Goal: Task Accomplishment & Management: Use online tool/utility

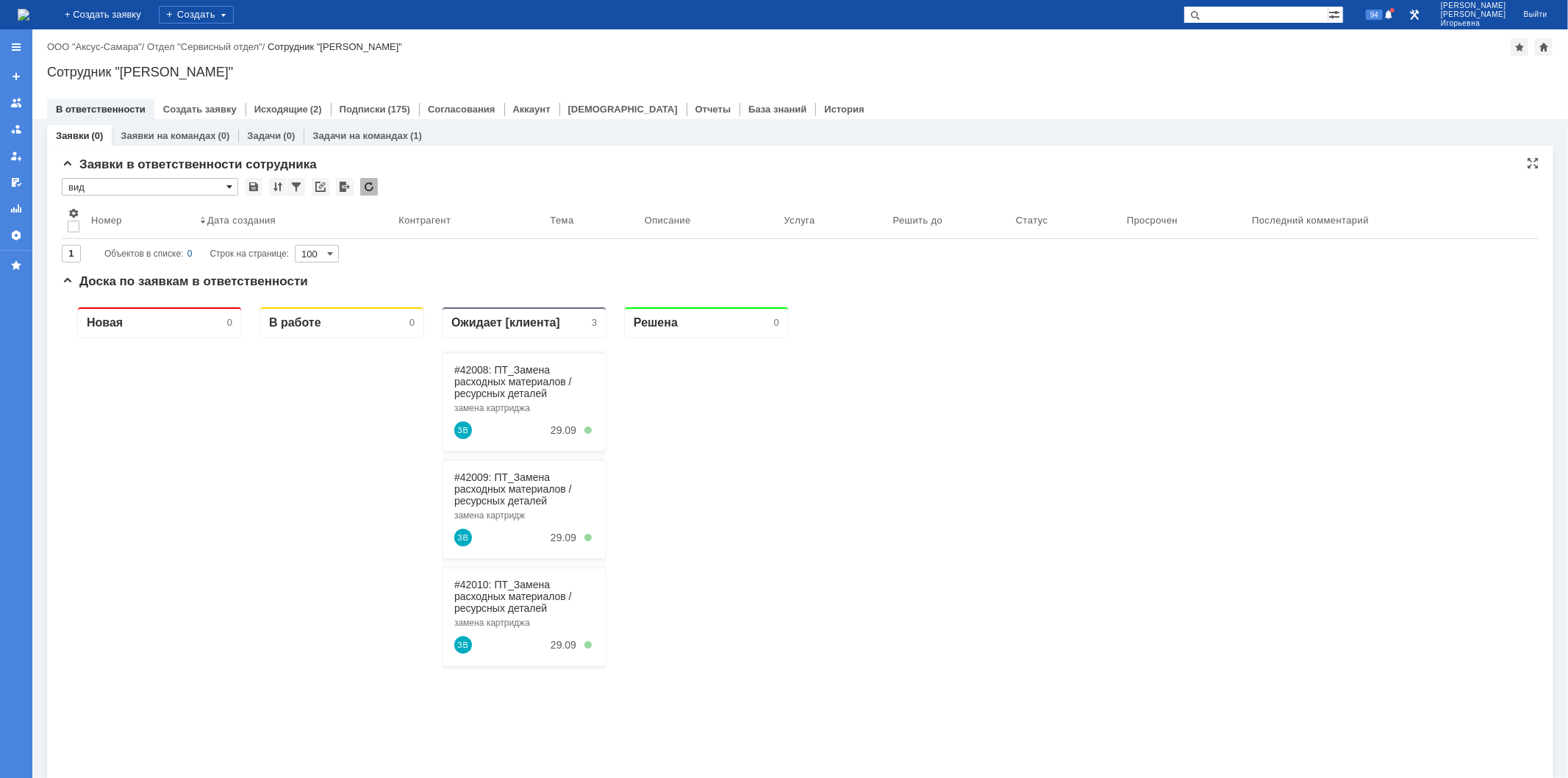
click at [229, 186] on span at bounding box center [229, 187] width 6 height 12
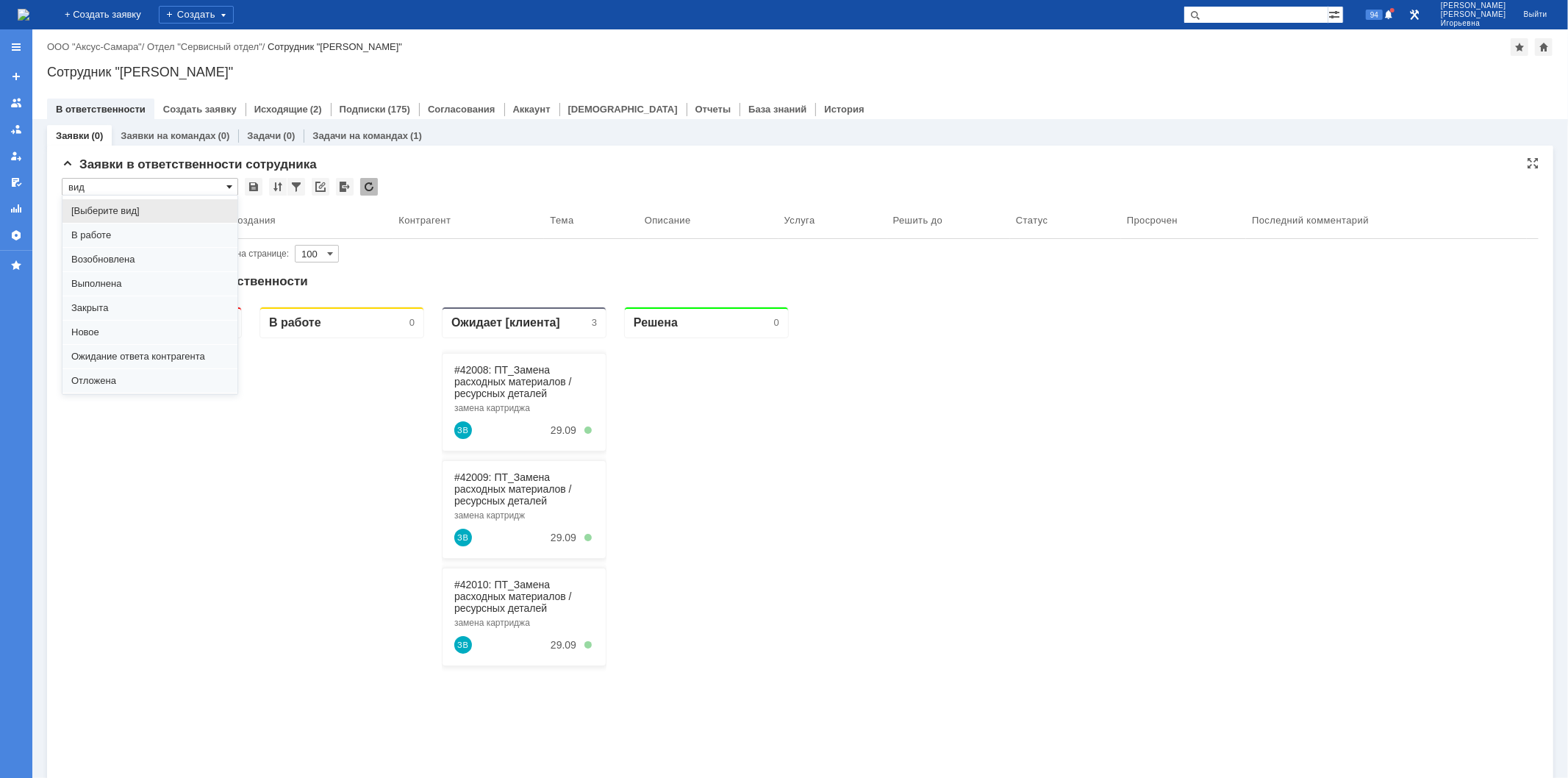
scroll to position [40, 0]
click at [96, 341] on span "Отложена" at bounding box center [150, 341] width 157 height 12
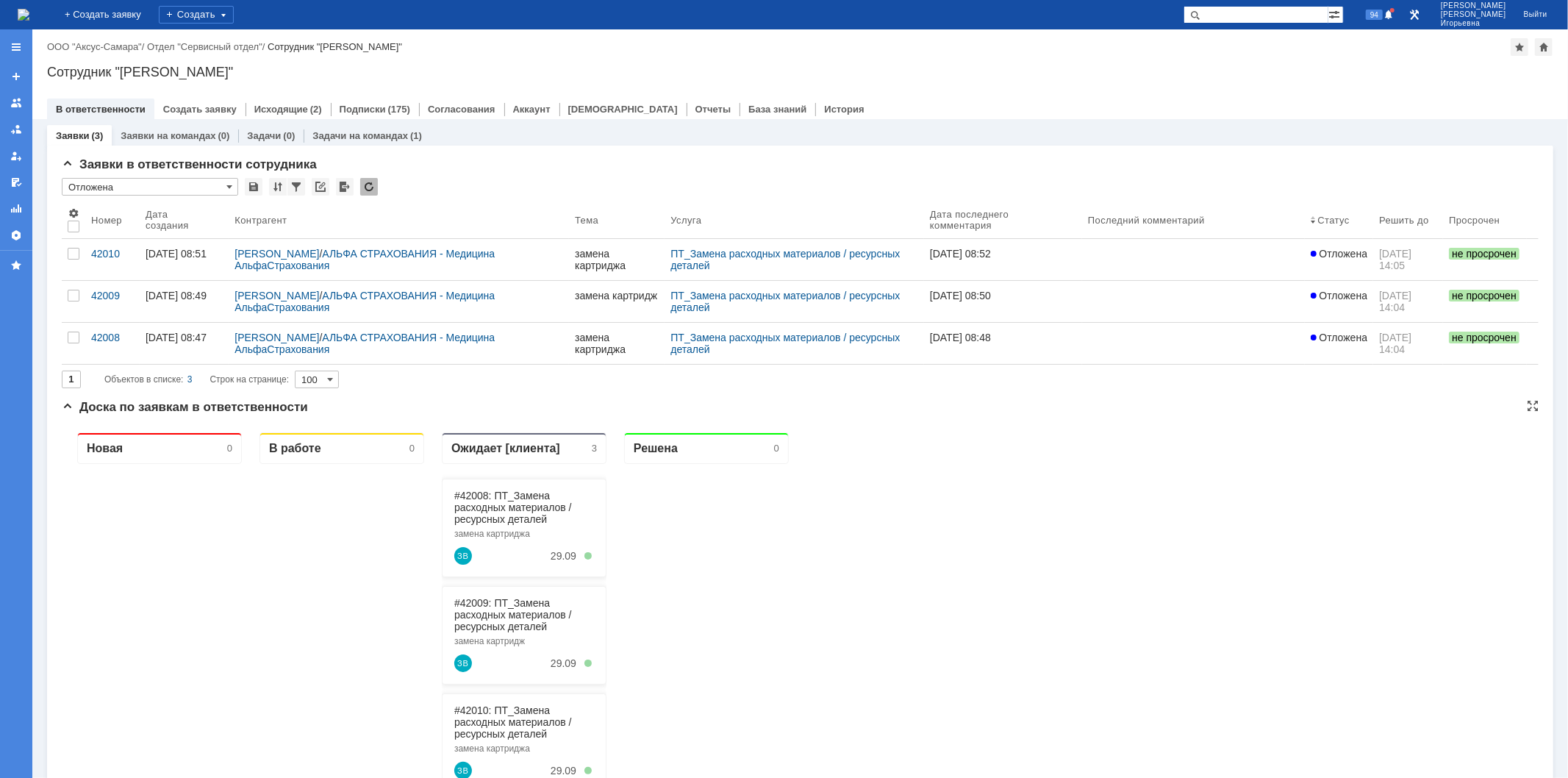
type input "Отложена"
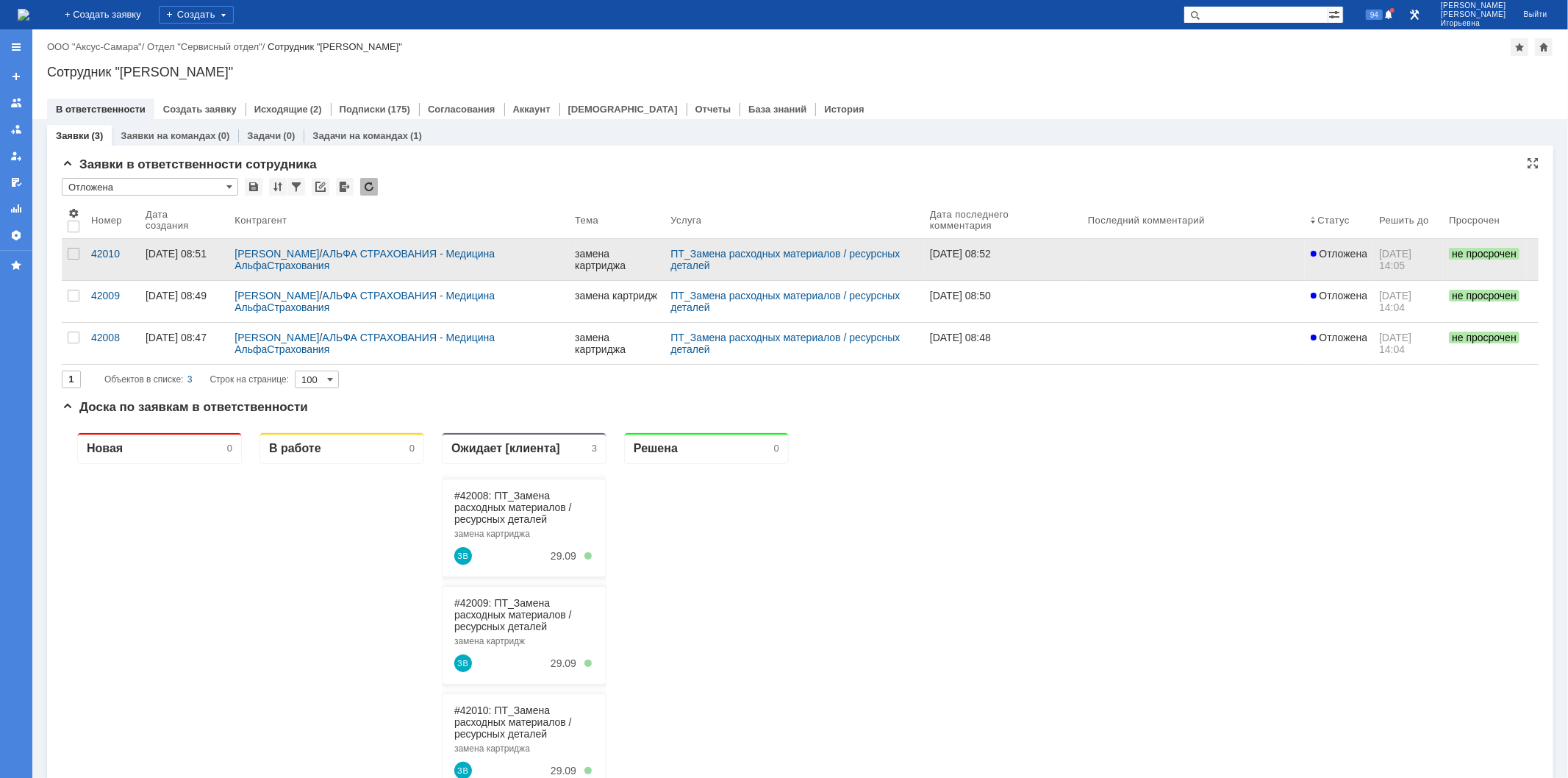
scroll to position [0, 0]
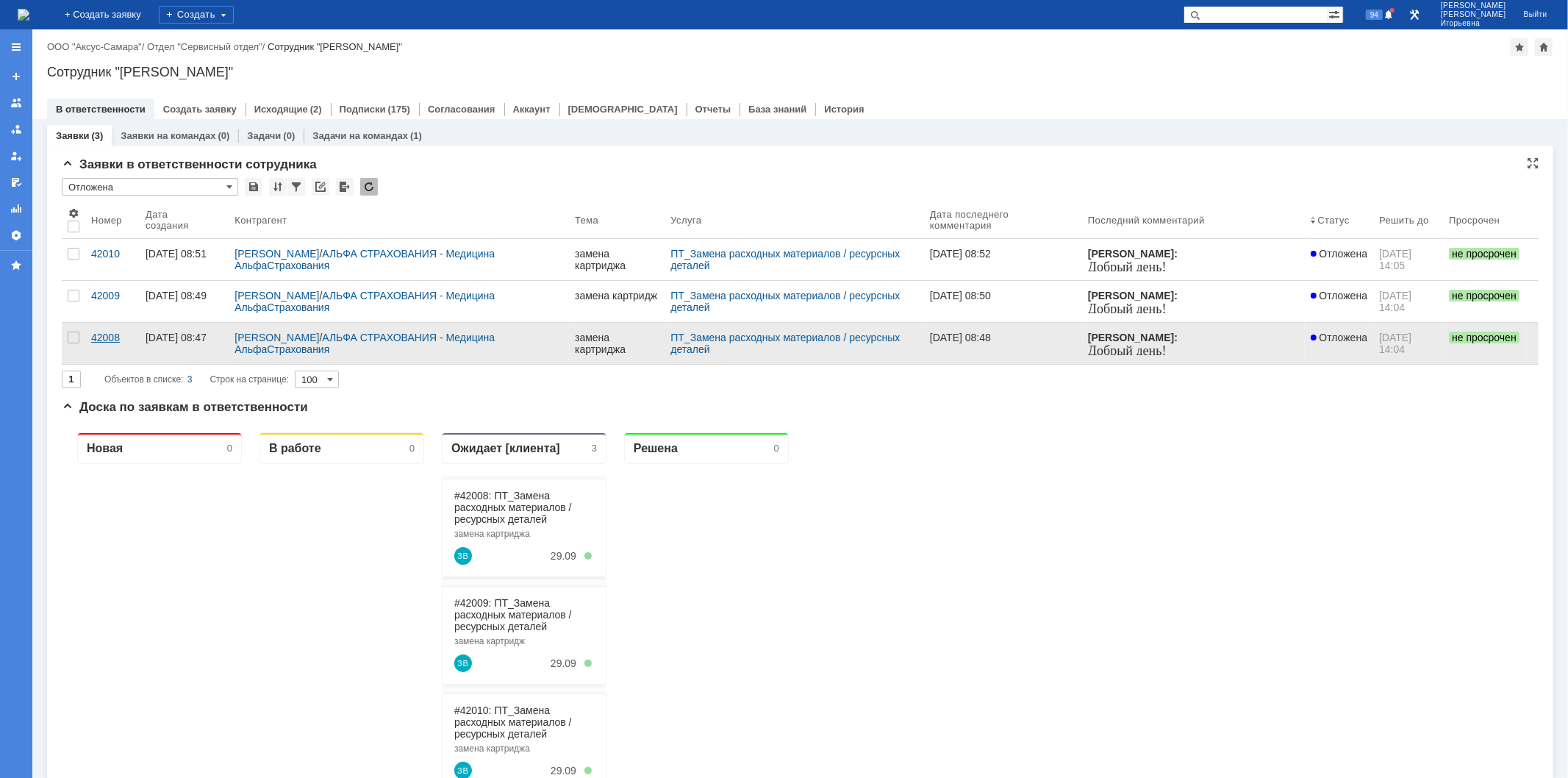
click at [105, 333] on div "42008" at bounding box center [112, 337] width 43 height 12
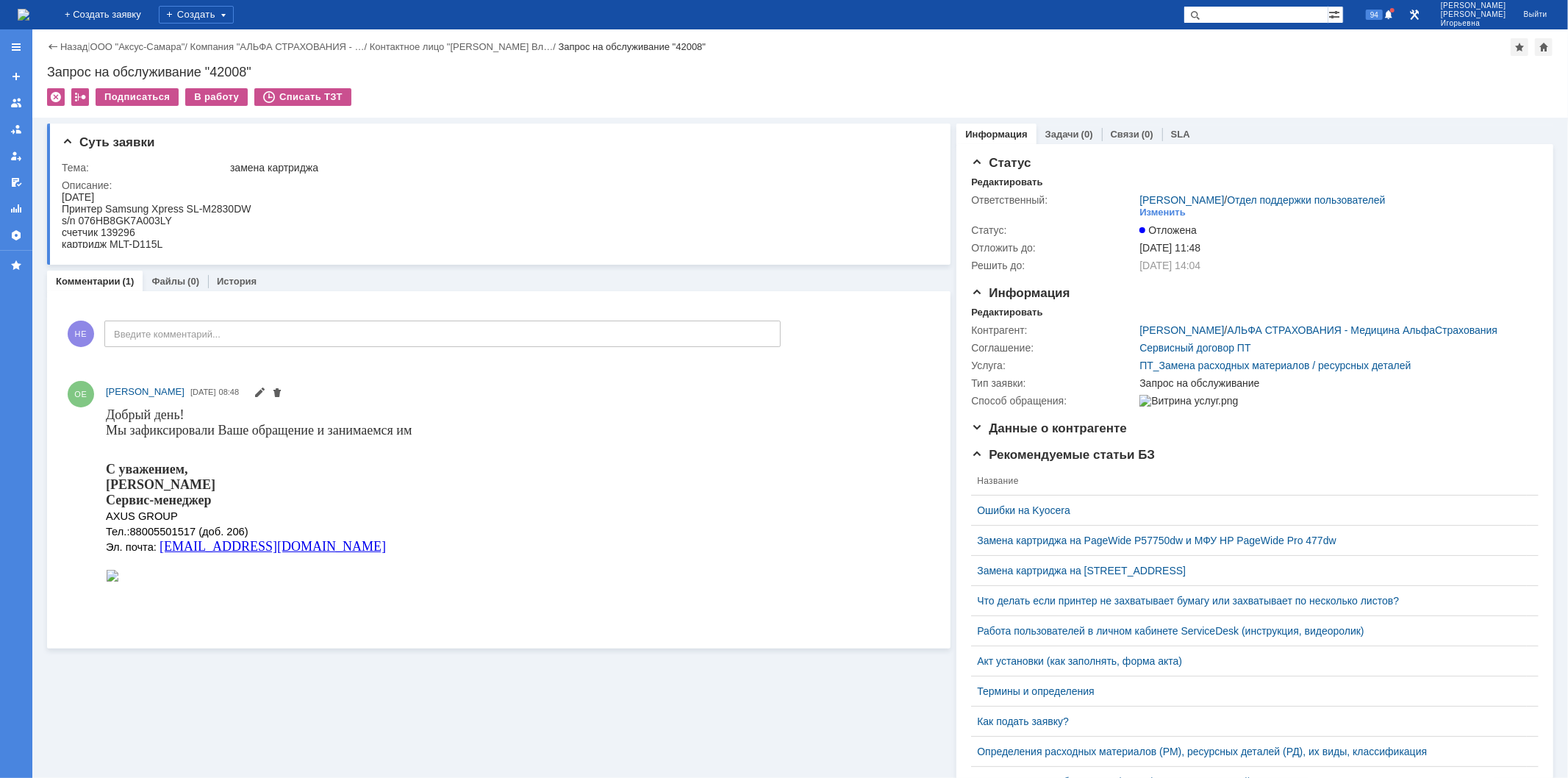
click at [30, 19] on img at bounding box center [23, 14] width 12 height 12
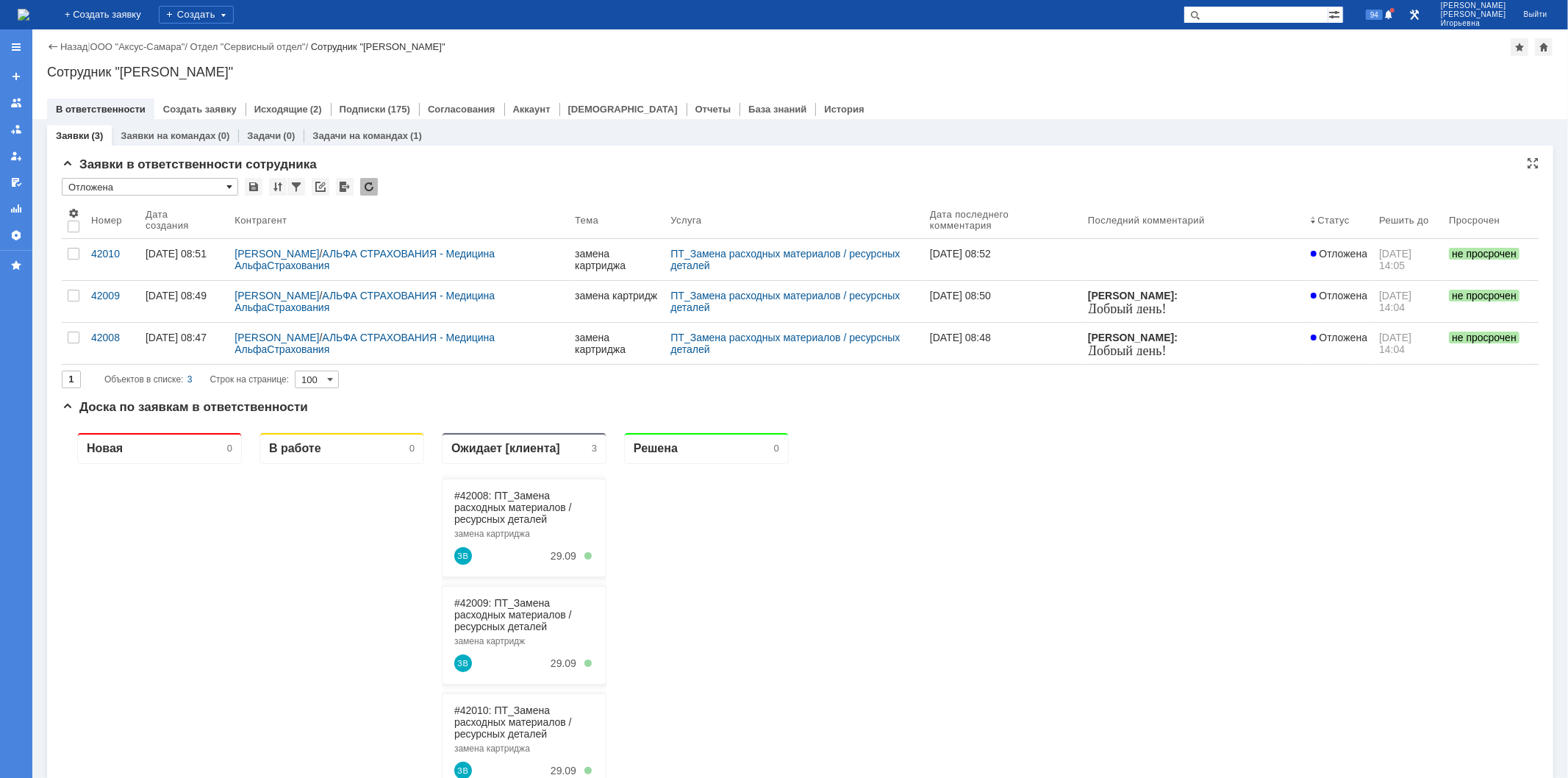
click at [228, 185] on span at bounding box center [229, 187] width 6 height 12
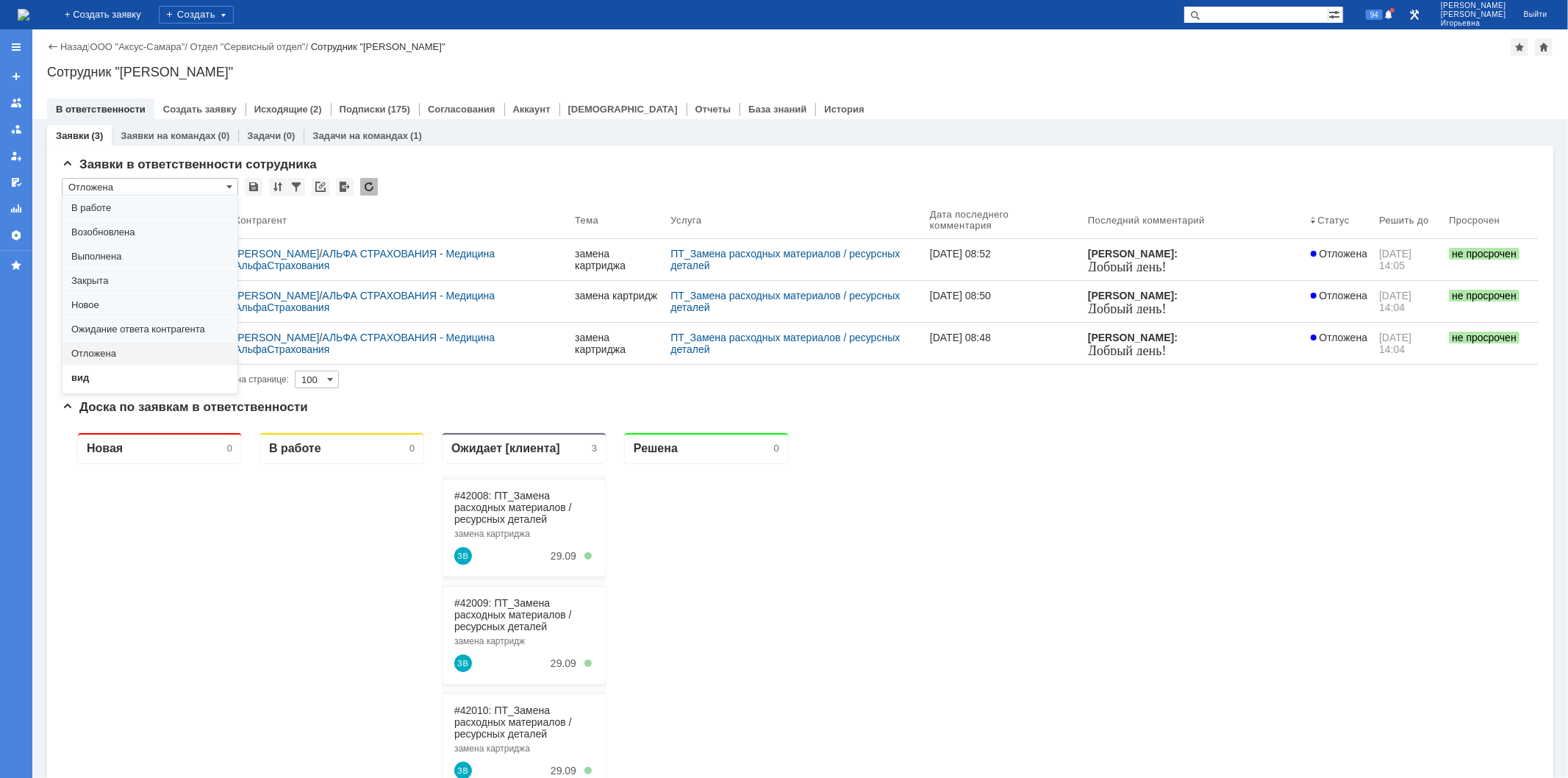
scroll to position [40, 0]
click at [87, 372] on div "вид" at bounding box center [150, 364] width 175 height 23
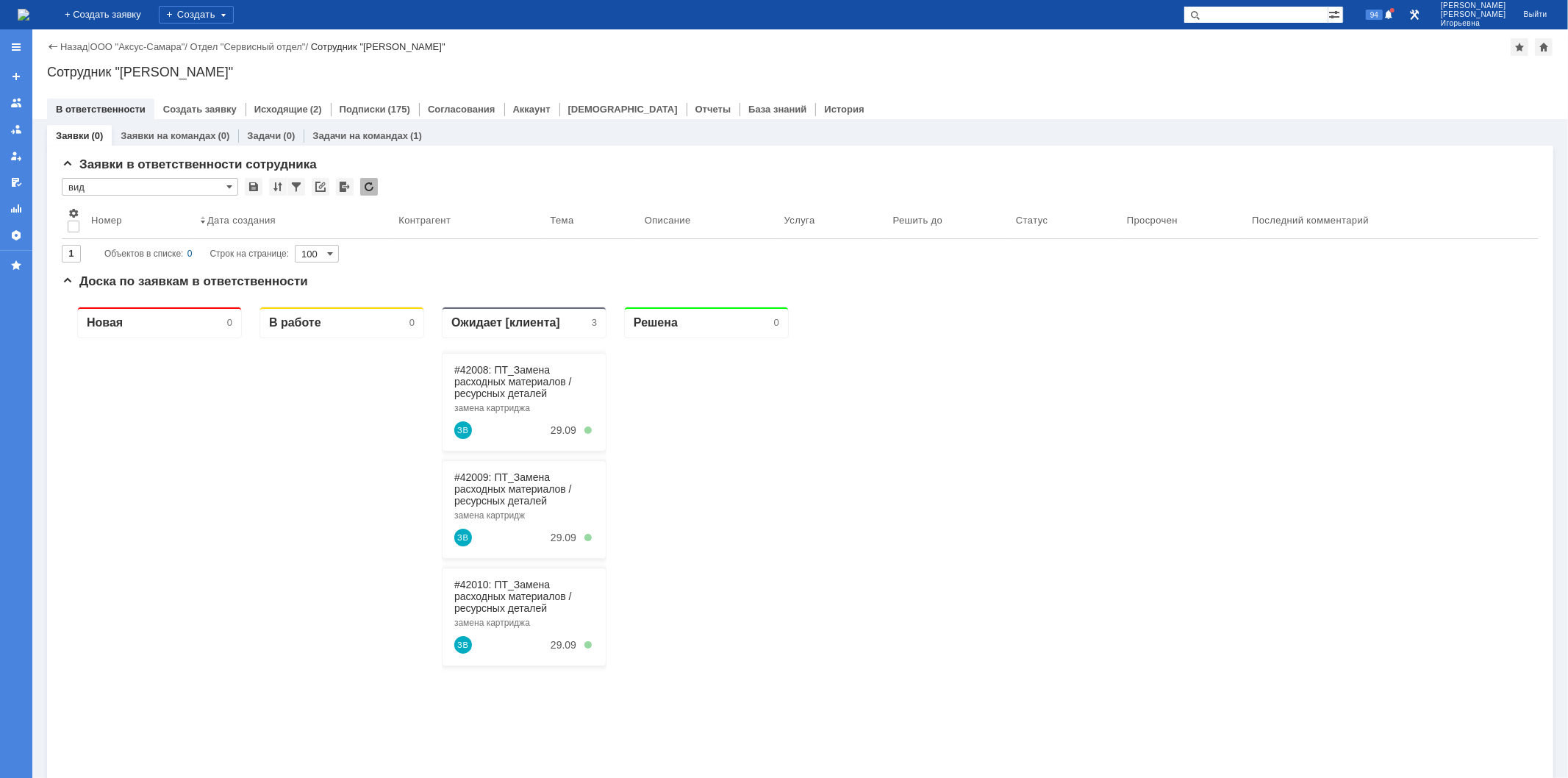
type input "вид"
click at [180, 131] on link "Заявки на командах" at bounding box center [168, 136] width 95 height 11
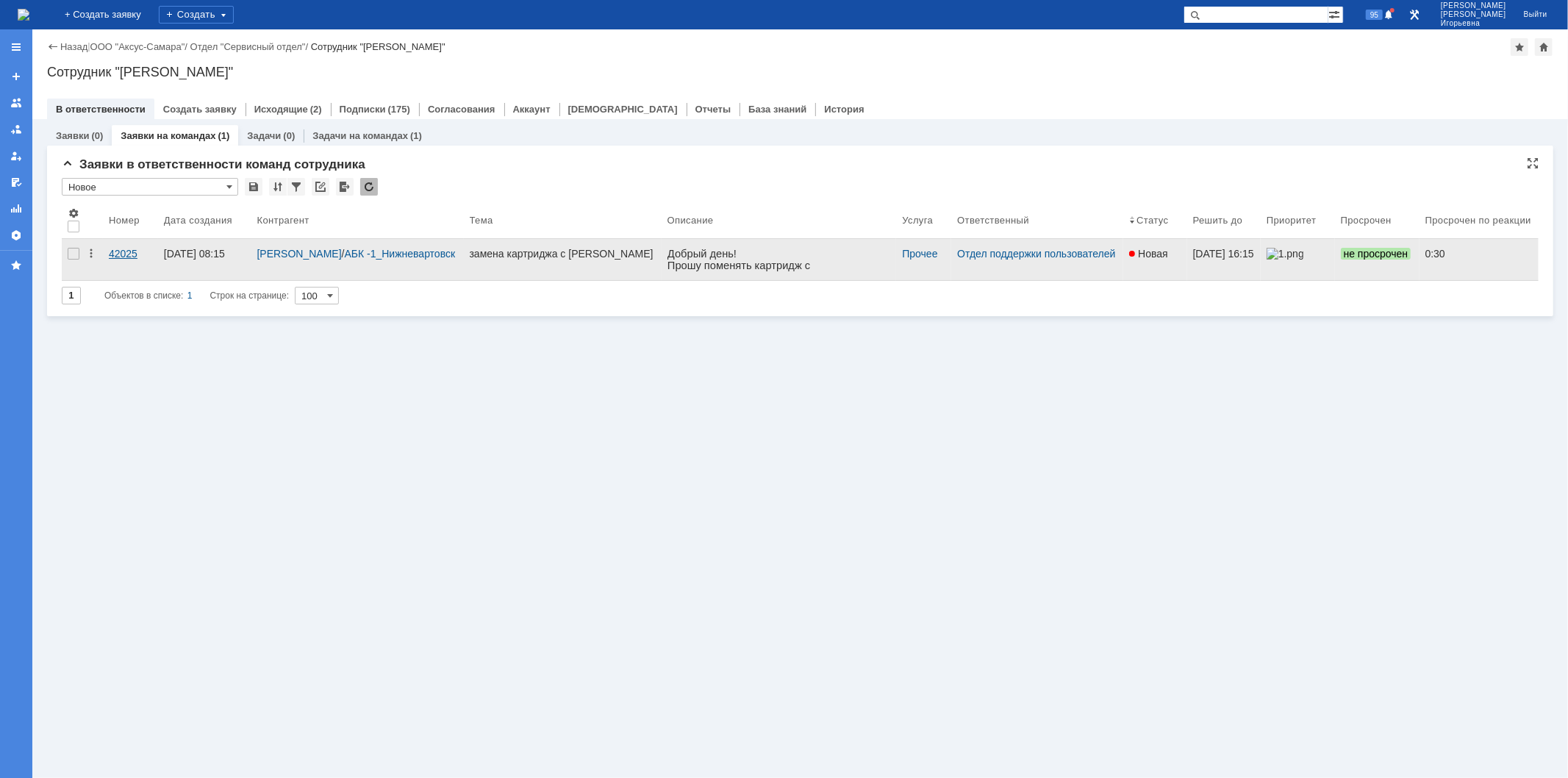
click at [121, 252] on div "42025" at bounding box center [130, 254] width 43 height 12
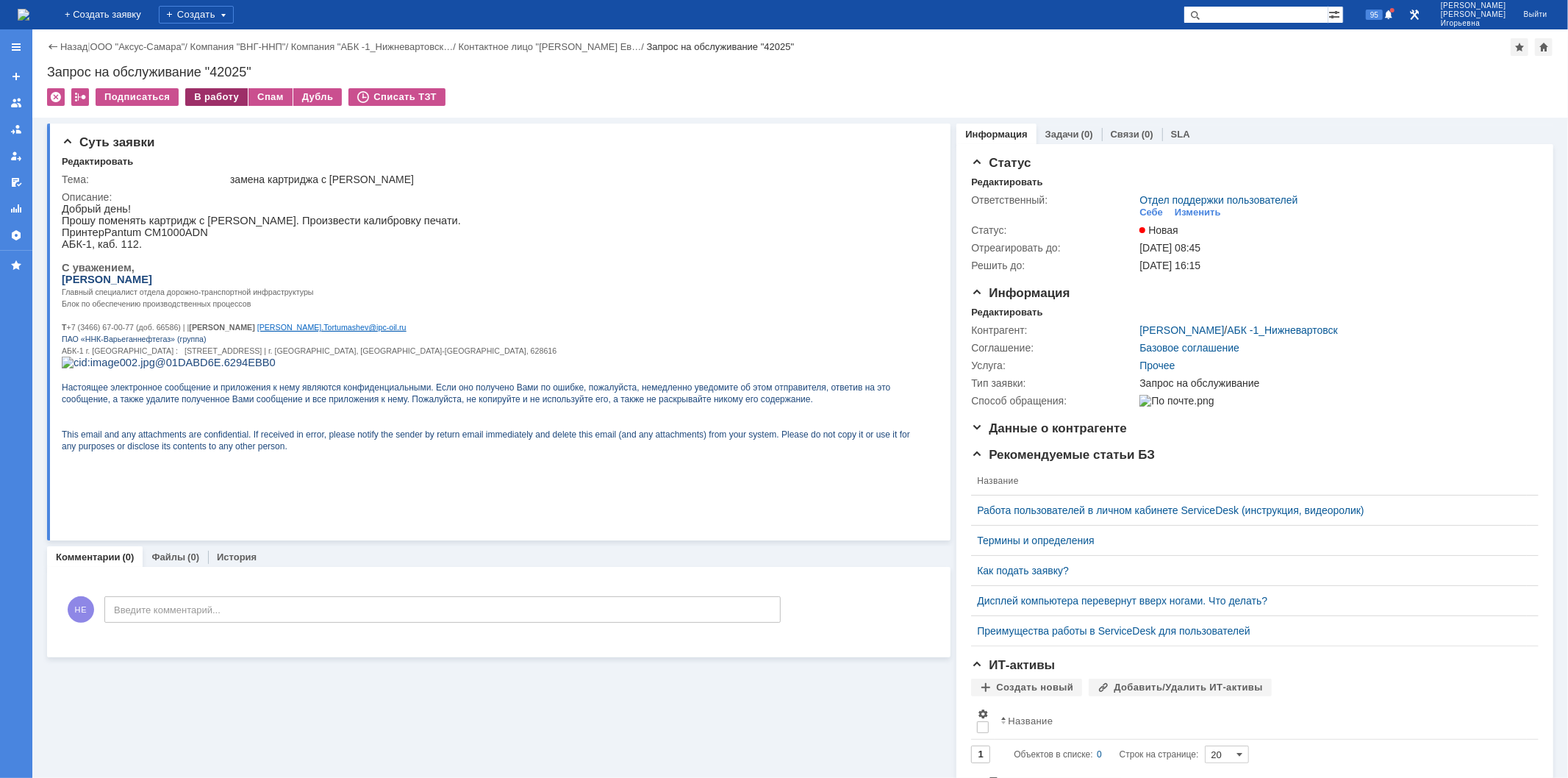
click at [212, 94] on div "В работу" at bounding box center [217, 97] width 63 height 18
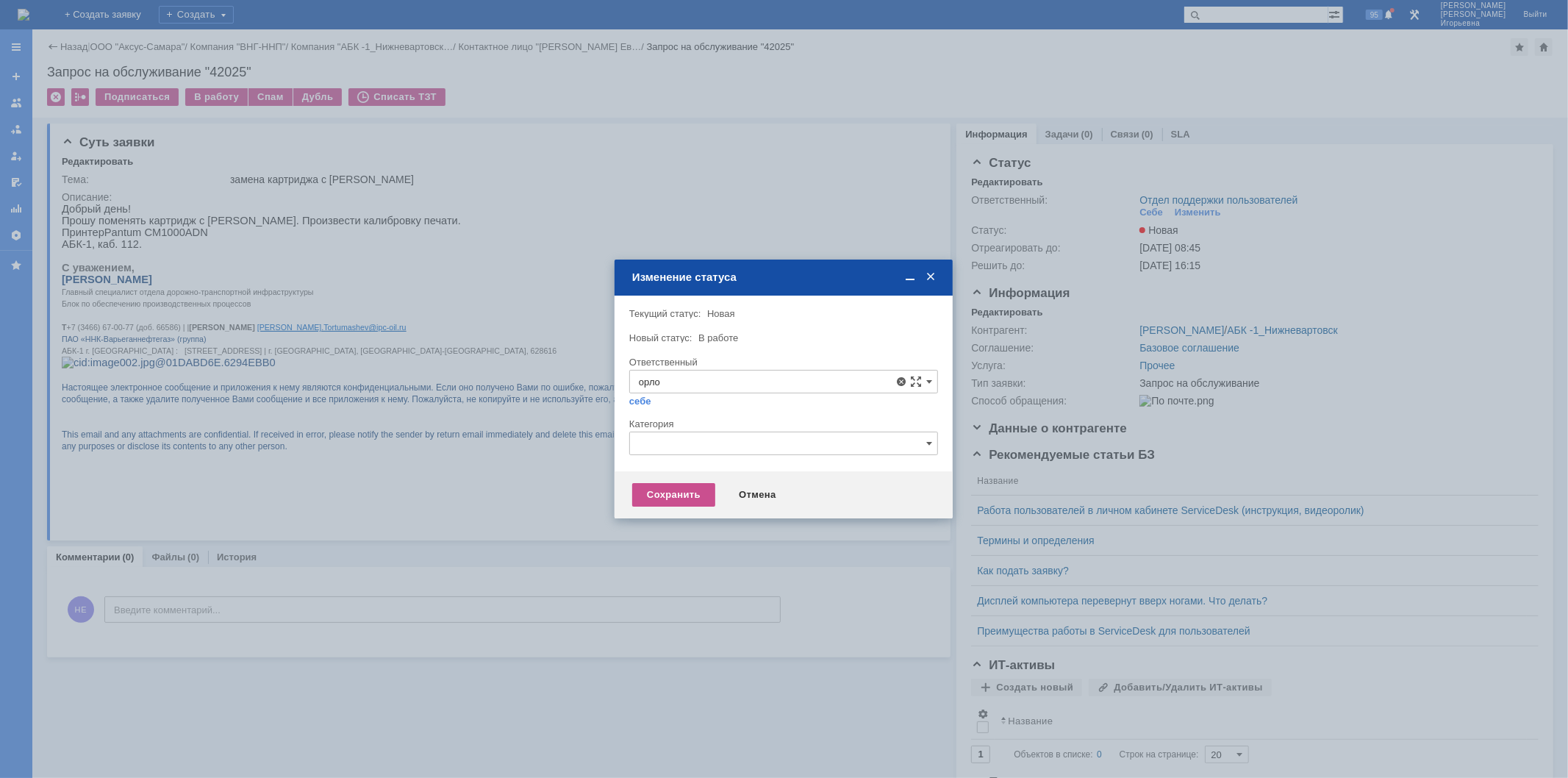
click at [686, 488] on span "[PERSON_NAME]" at bounding box center [784, 488] width 290 height 12
type input "[PERSON_NAME]"
click at [682, 490] on div "Сохранить" at bounding box center [673, 495] width 83 height 23
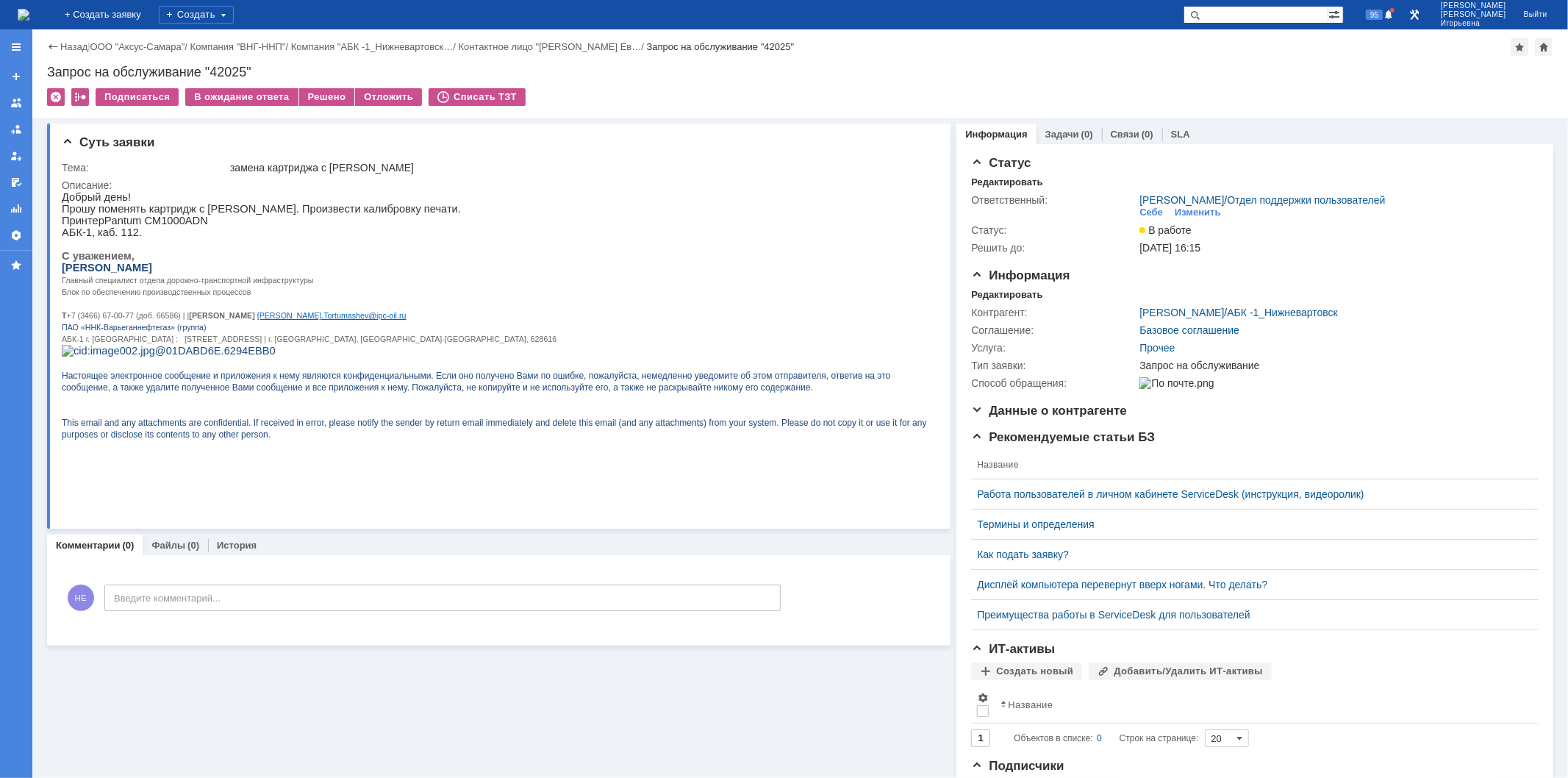
click at [30, 13] on img at bounding box center [23, 14] width 12 height 12
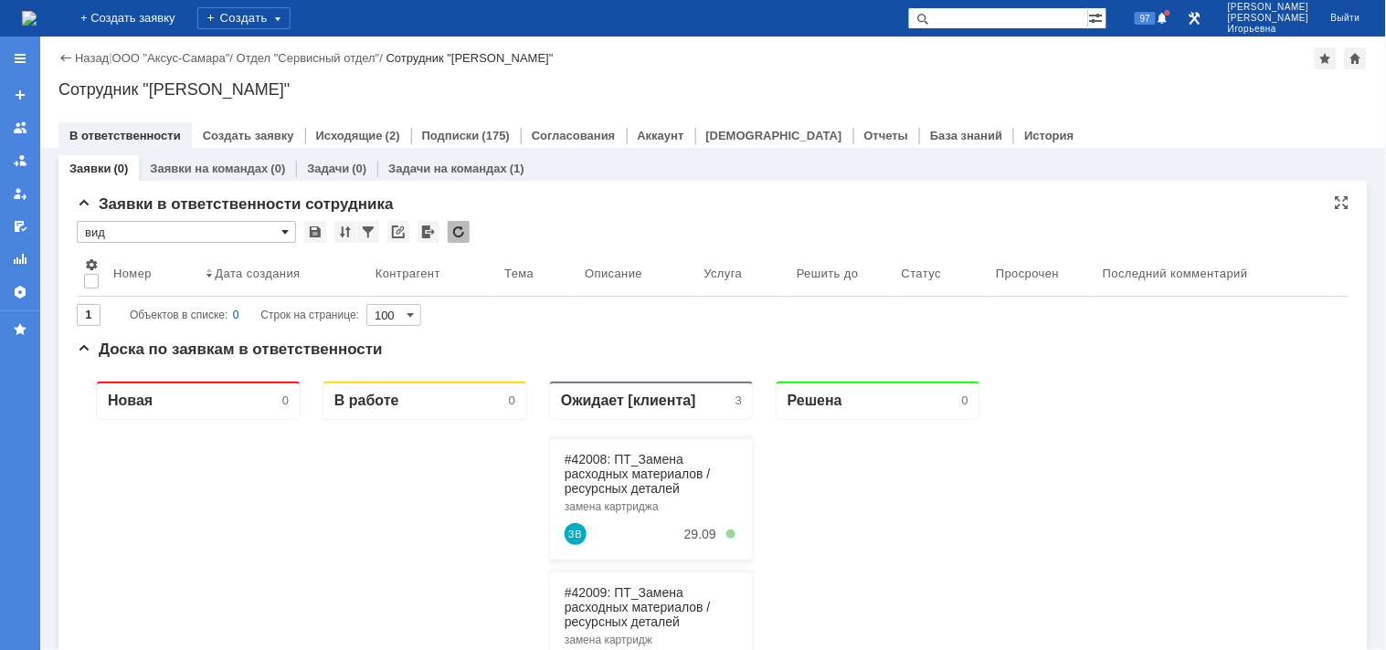
click at [283, 230] on span at bounding box center [284, 232] width 7 height 15
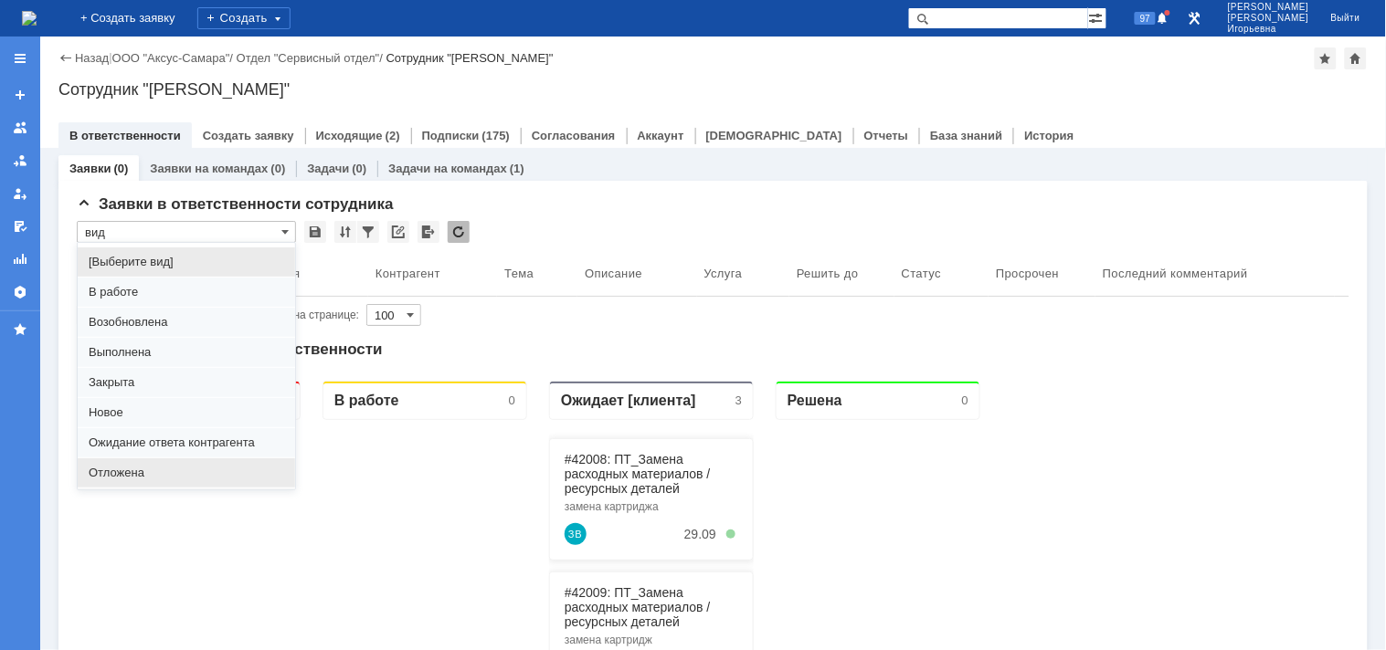
scroll to position [50, 0]
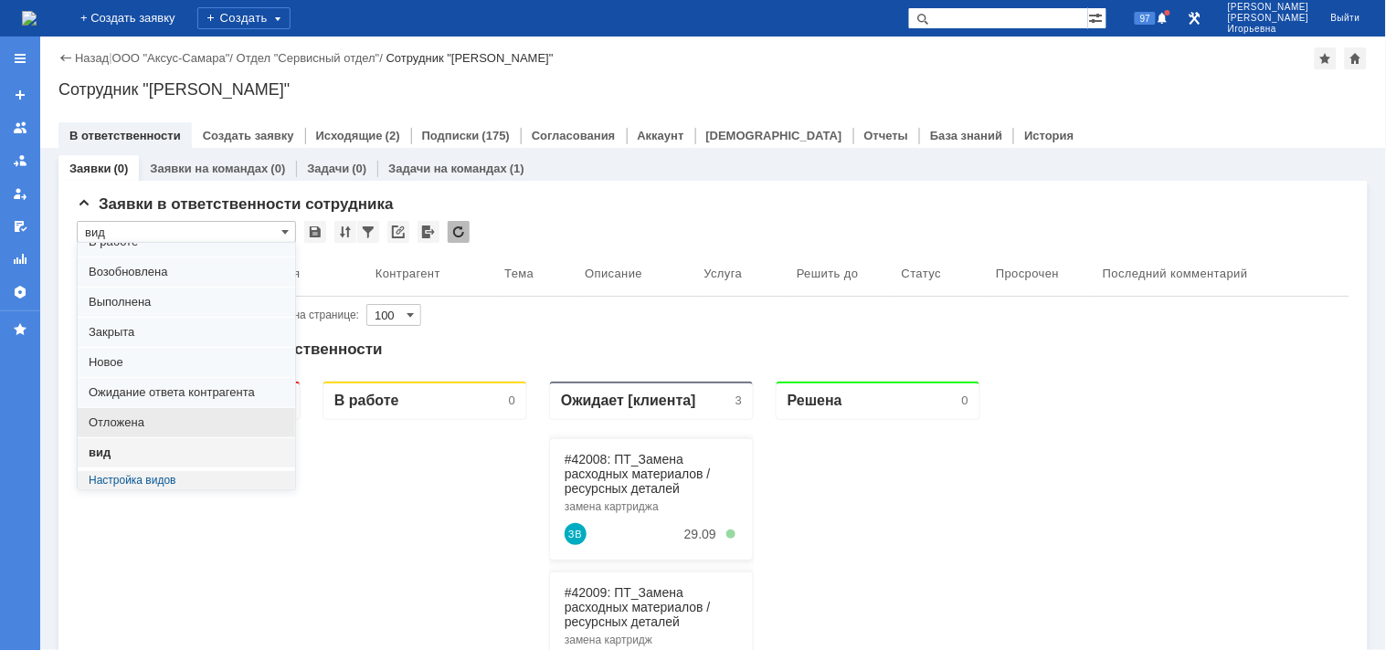
click at [116, 423] on span "Отложена" at bounding box center [186, 423] width 195 height 15
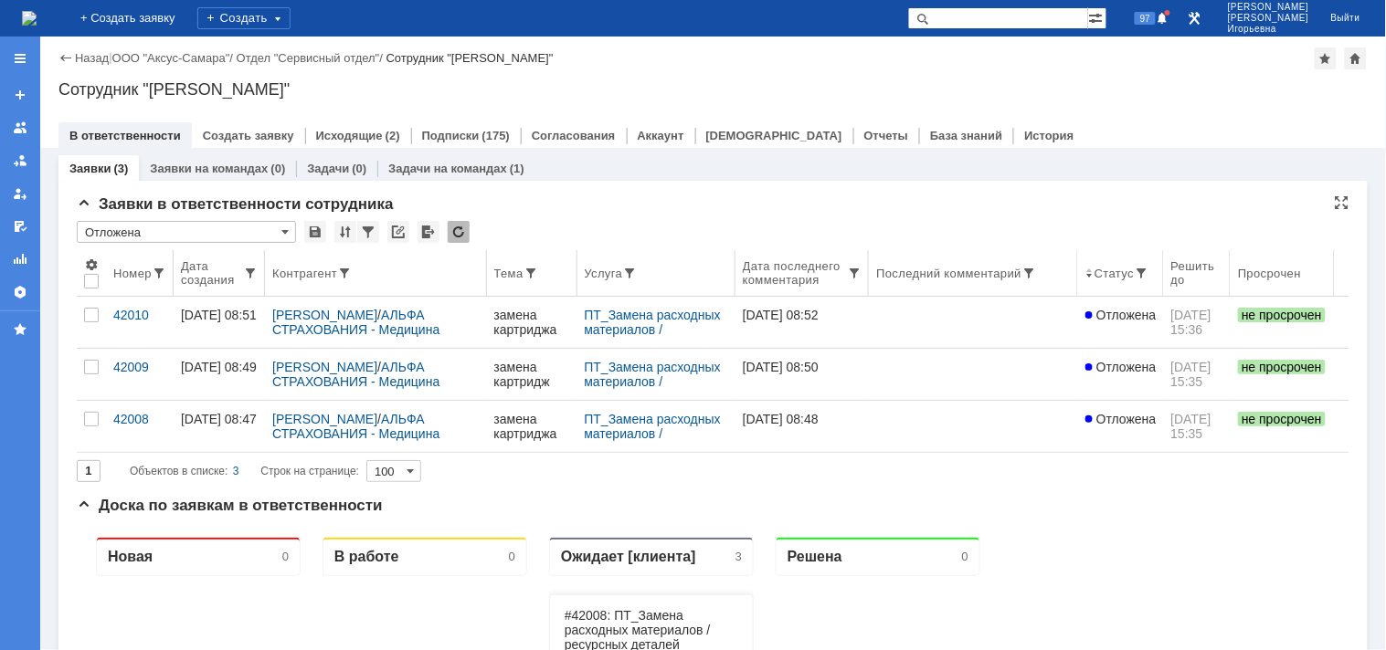
type input "Отложена"
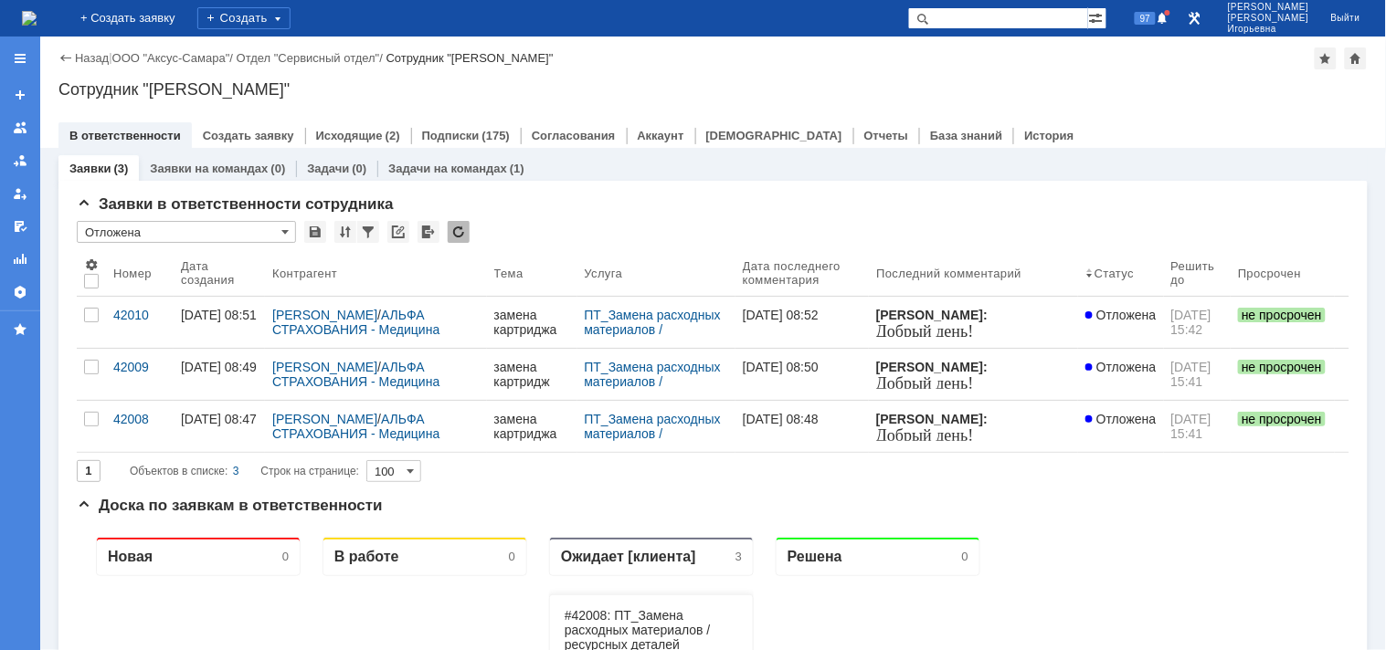
scroll to position [0, 0]
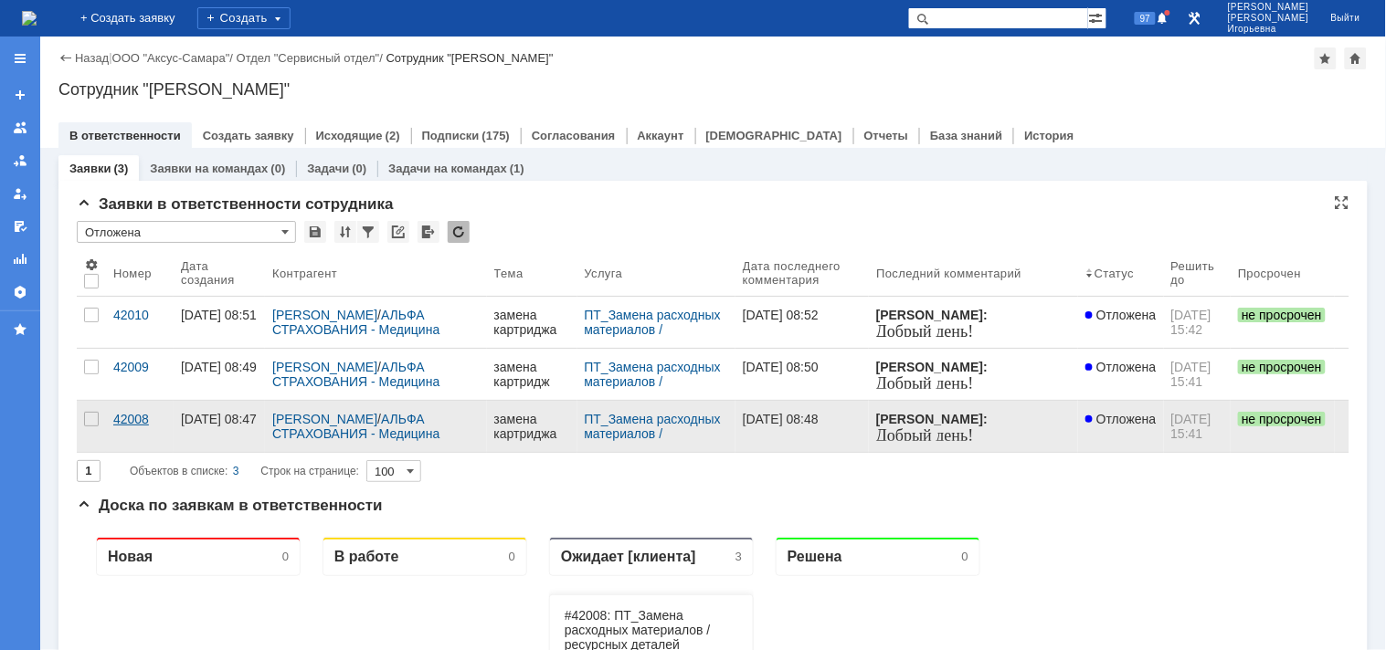
click at [129, 427] on div "42008" at bounding box center [139, 419] width 53 height 15
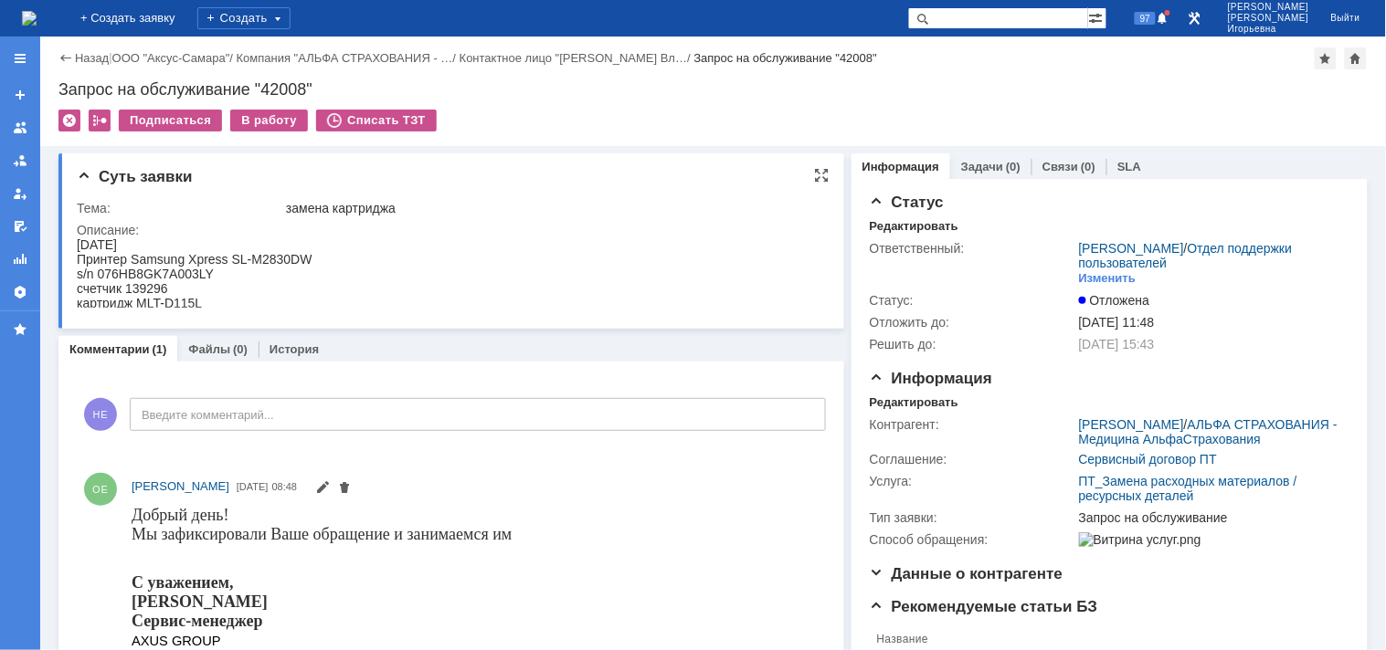
click at [179, 270] on div "s/n 076HB8GK7A003LY" at bounding box center [194, 273] width 236 height 15
copy div "076HB8GK7A003LY"
click at [283, 92] on div "Запрос на обслуживание "42008"" at bounding box center [712, 89] width 1309 height 18
click at [283, 91] on div "Запрос на обслуживание "42008"" at bounding box center [712, 89] width 1309 height 18
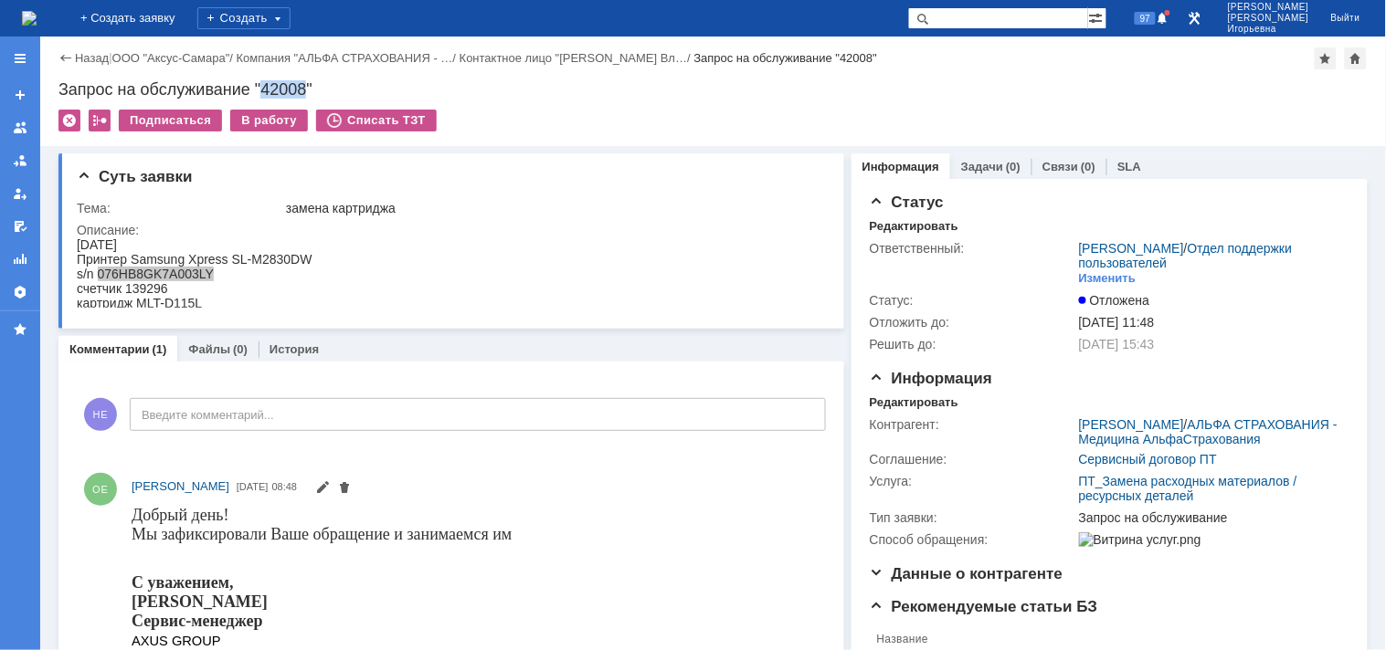
copy div "42008"
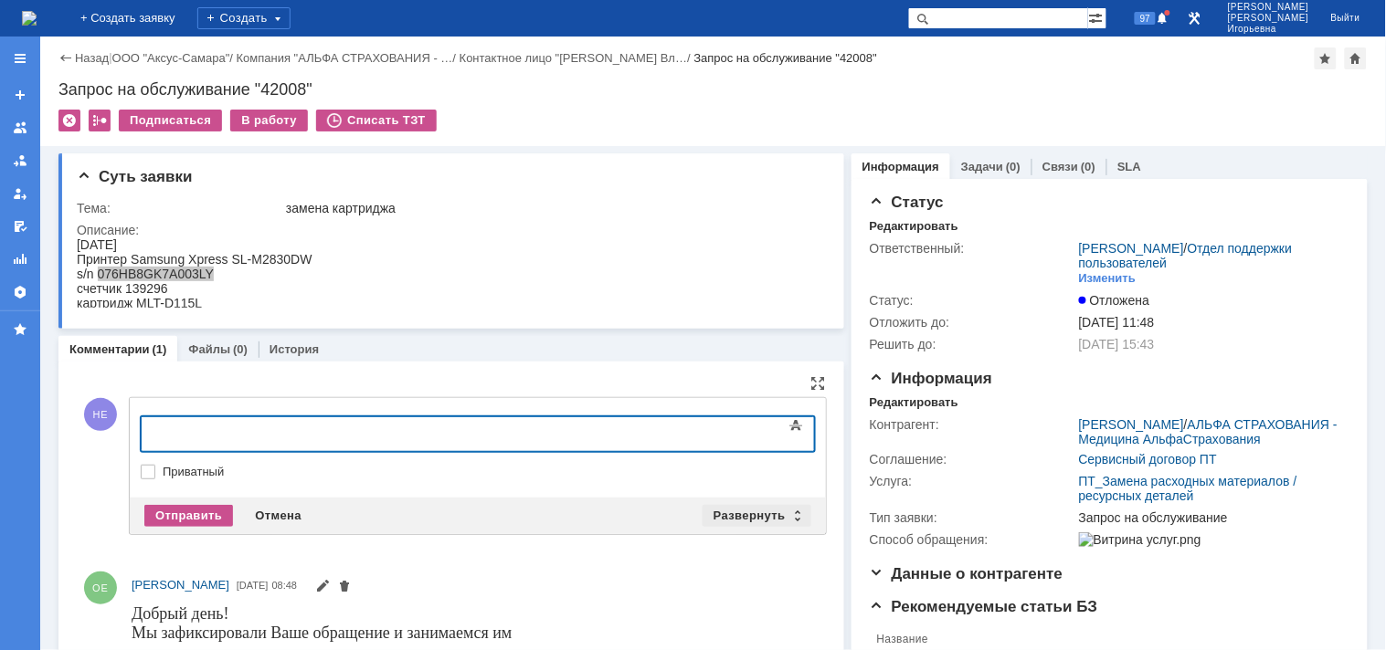
click at [793, 512] on div "Развернуть" at bounding box center [756, 516] width 109 height 22
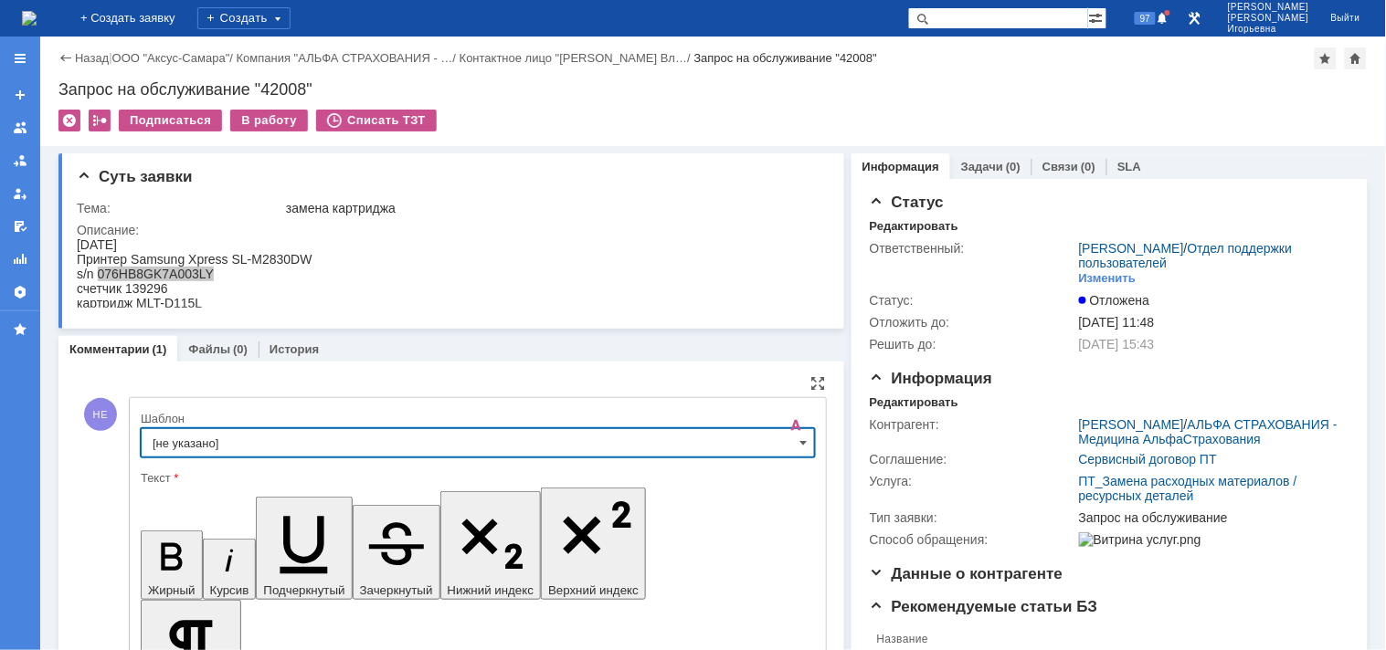
click at [788, 435] on input "[не указано]" at bounding box center [478, 442] width 674 height 29
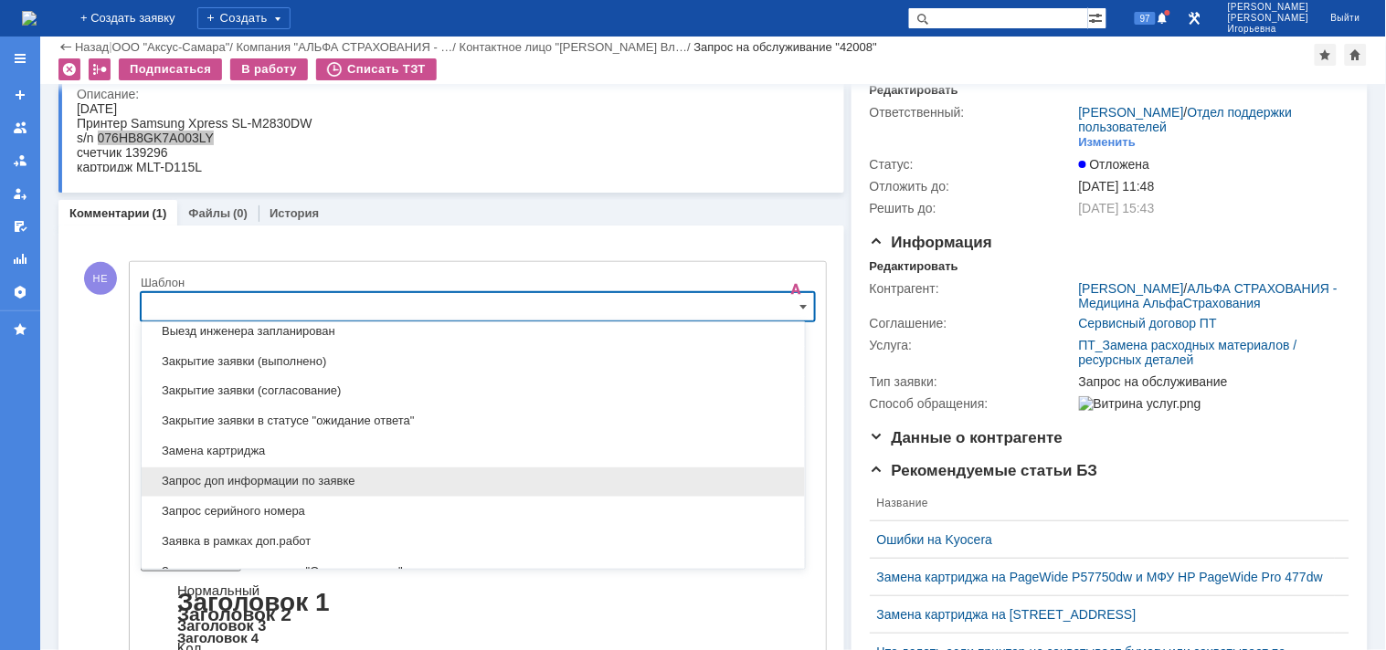
scroll to position [842, 0]
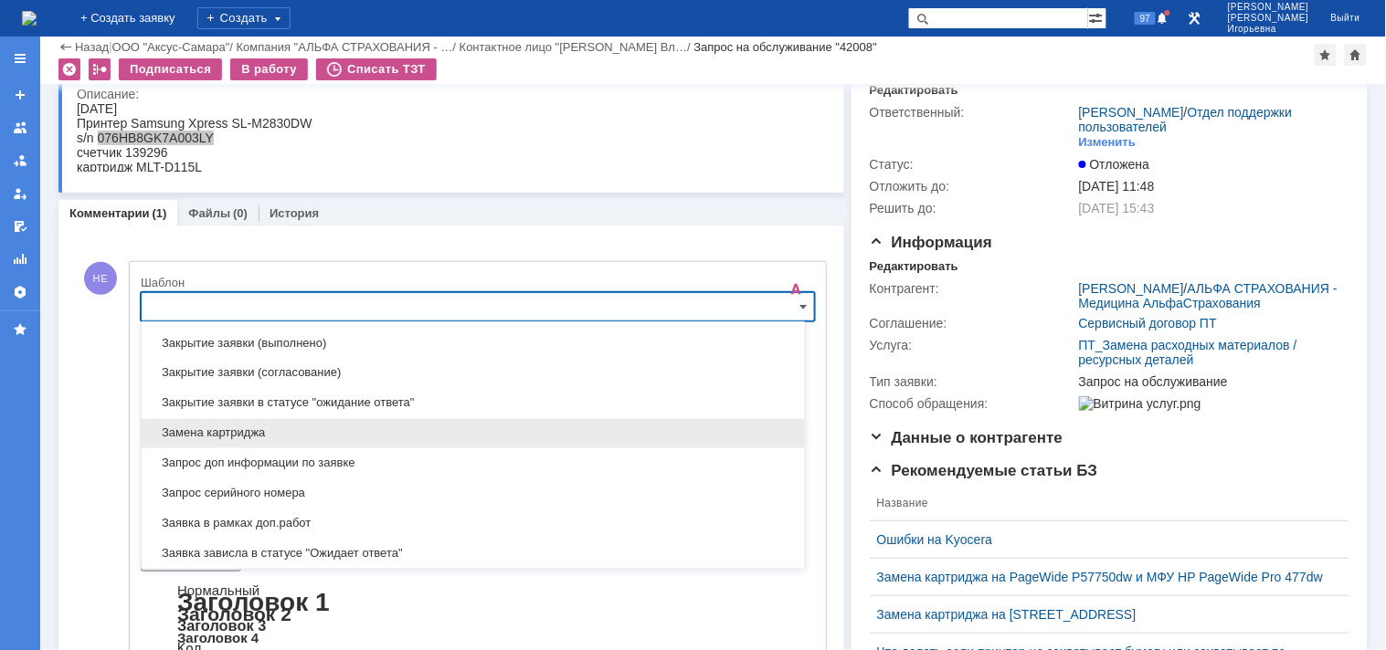
click at [195, 434] on span "Замена картриджа" at bounding box center [473, 434] width 641 height 15
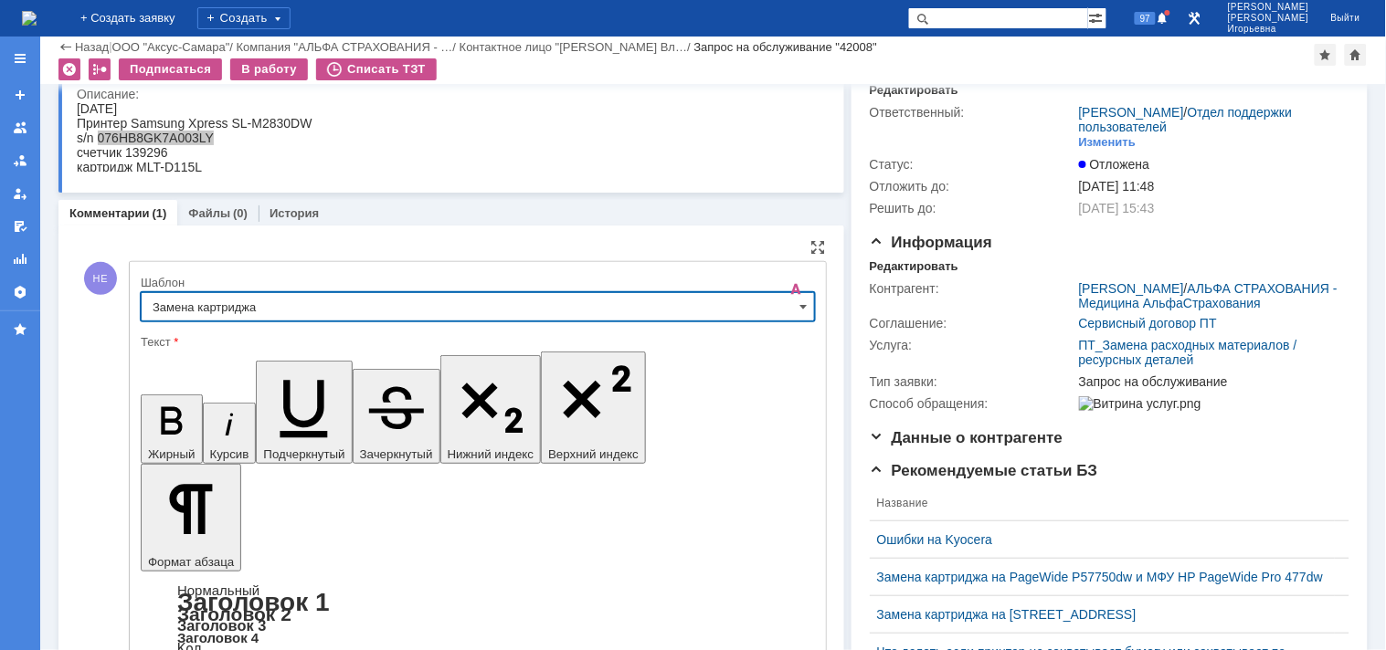
type input "Замена картриджа"
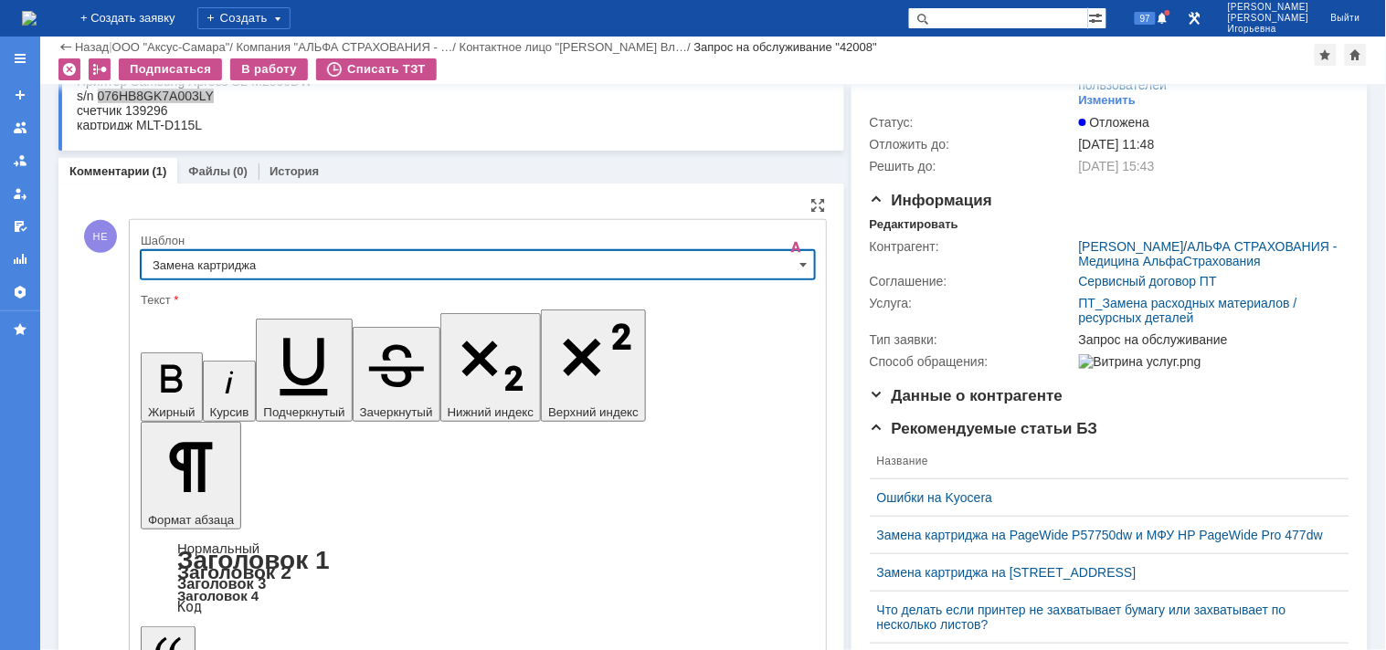
scroll to position [175, 0]
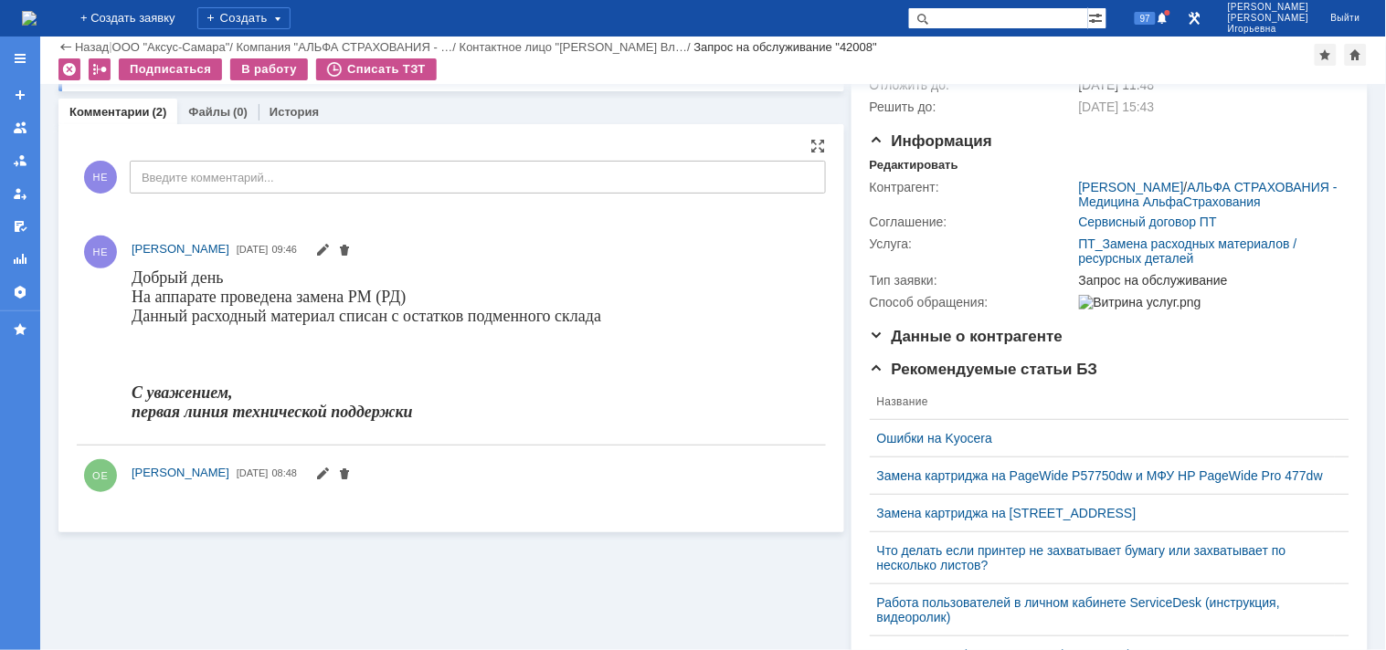
scroll to position [0, 0]
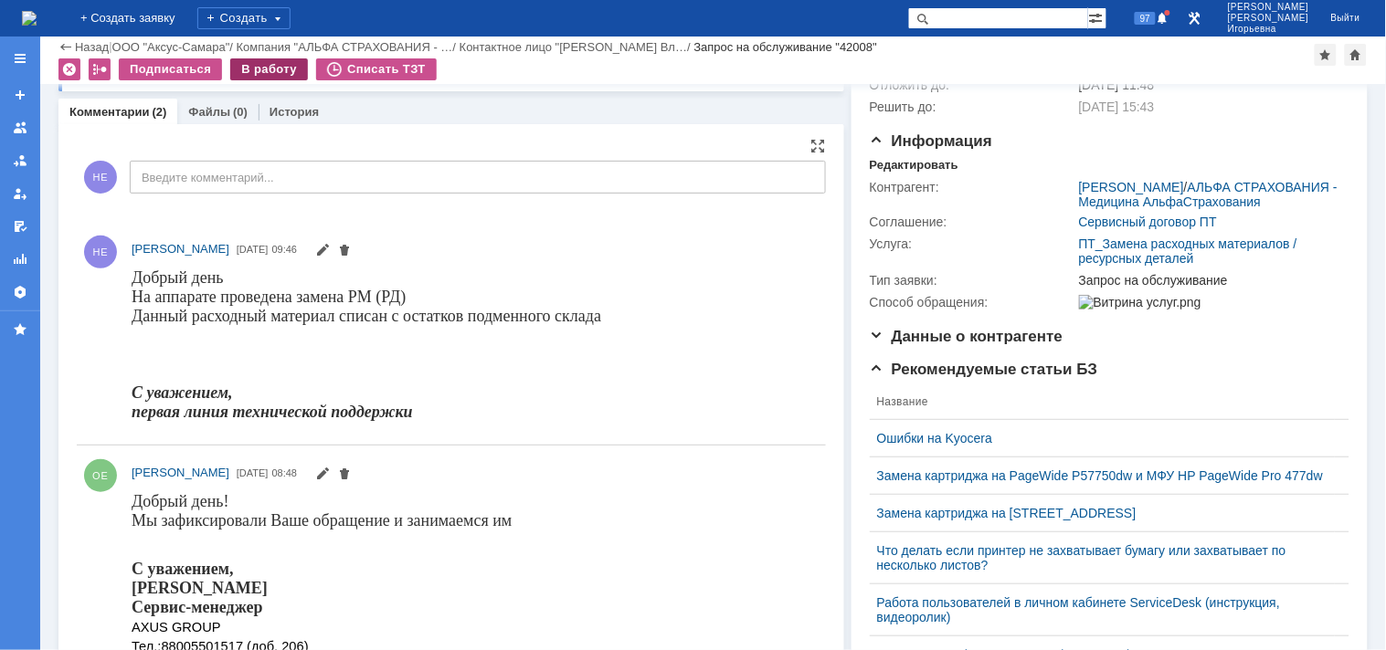
click at [265, 68] on div "В работу" at bounding box center [269, 69] width 78 height 22
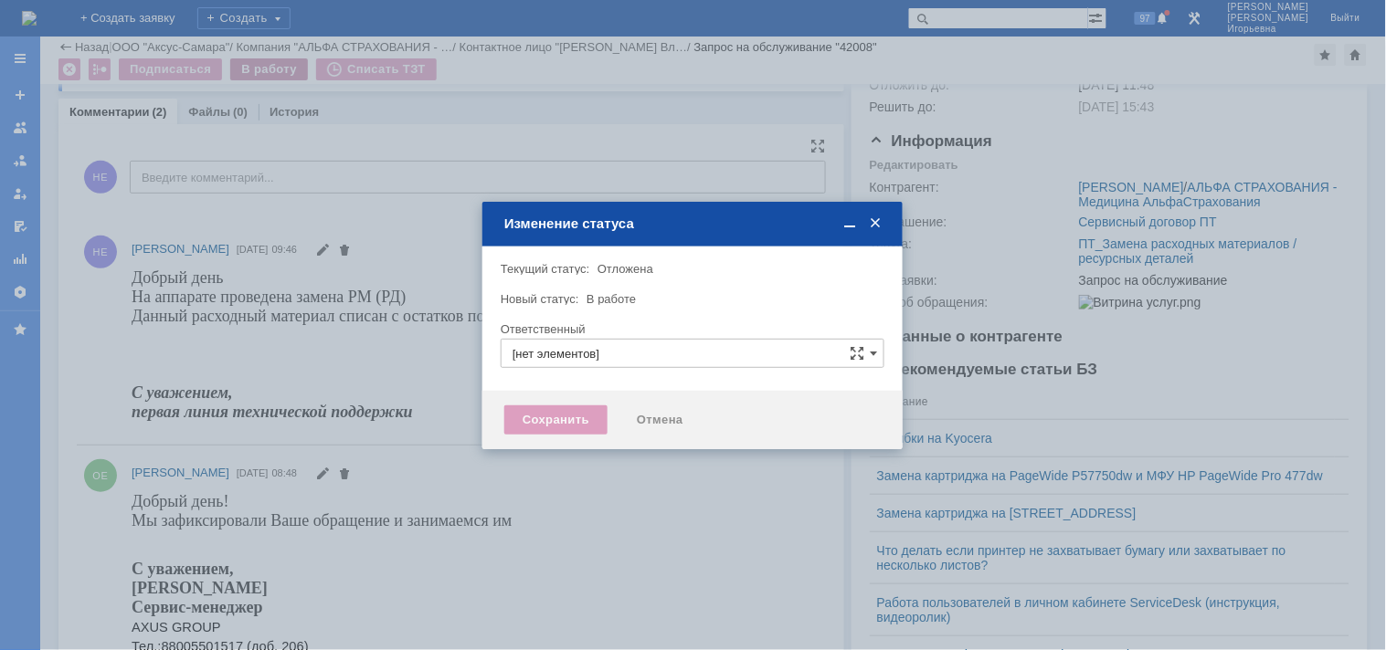
type input "[PERSON_NAME]"
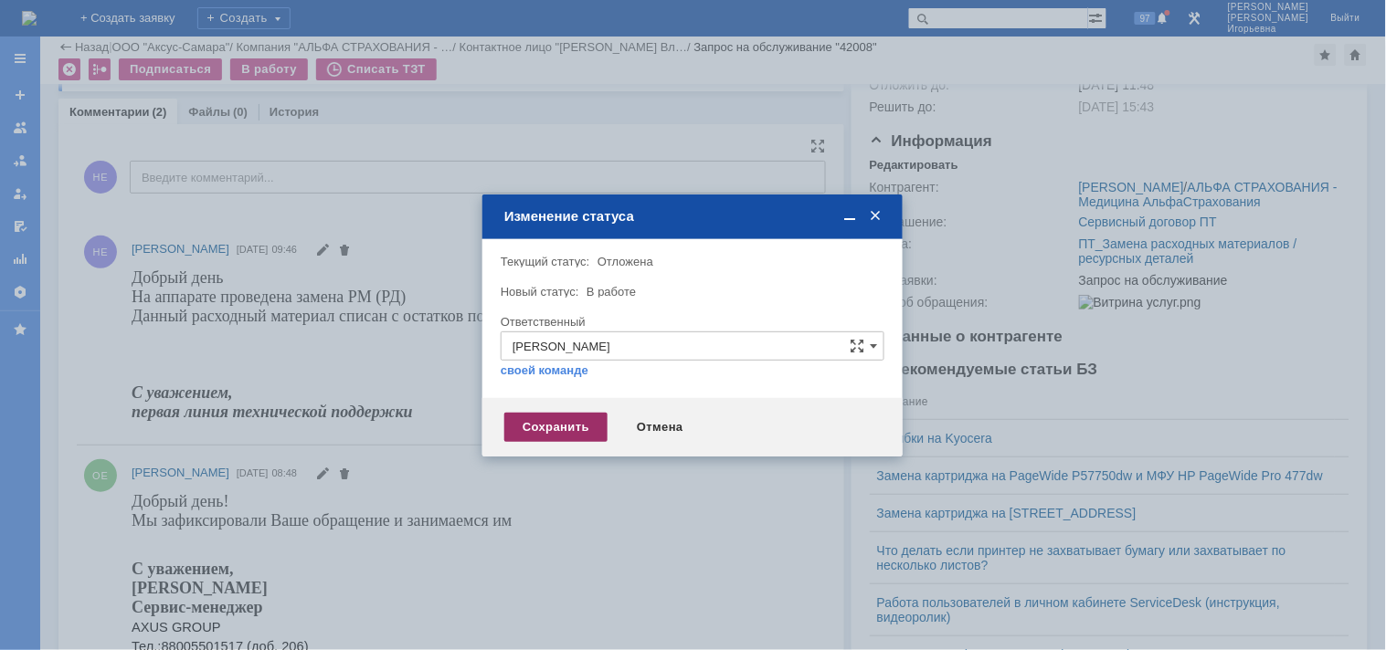
click at [552, 427] on div "Сохранить" at bounding box center [555, 427] width 103 height 29
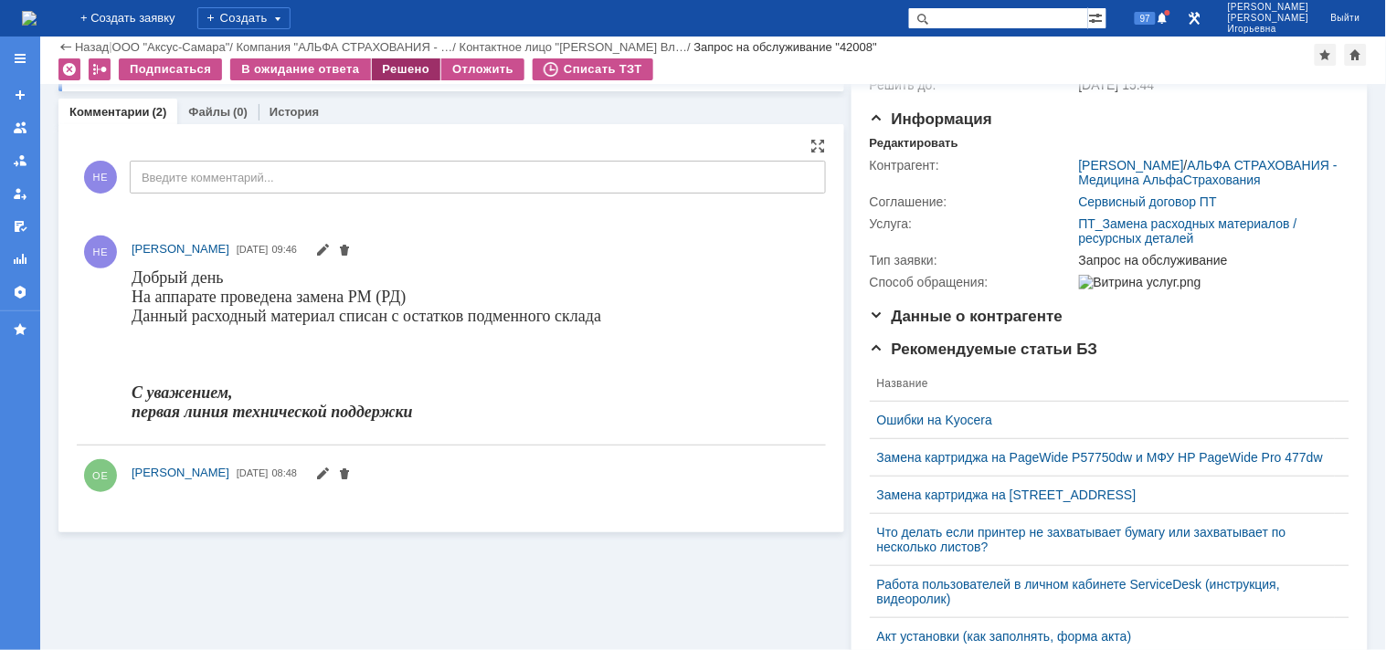
click at [414, 62] on div "Решено" at bounding box center [406, 69] width 69 height 22
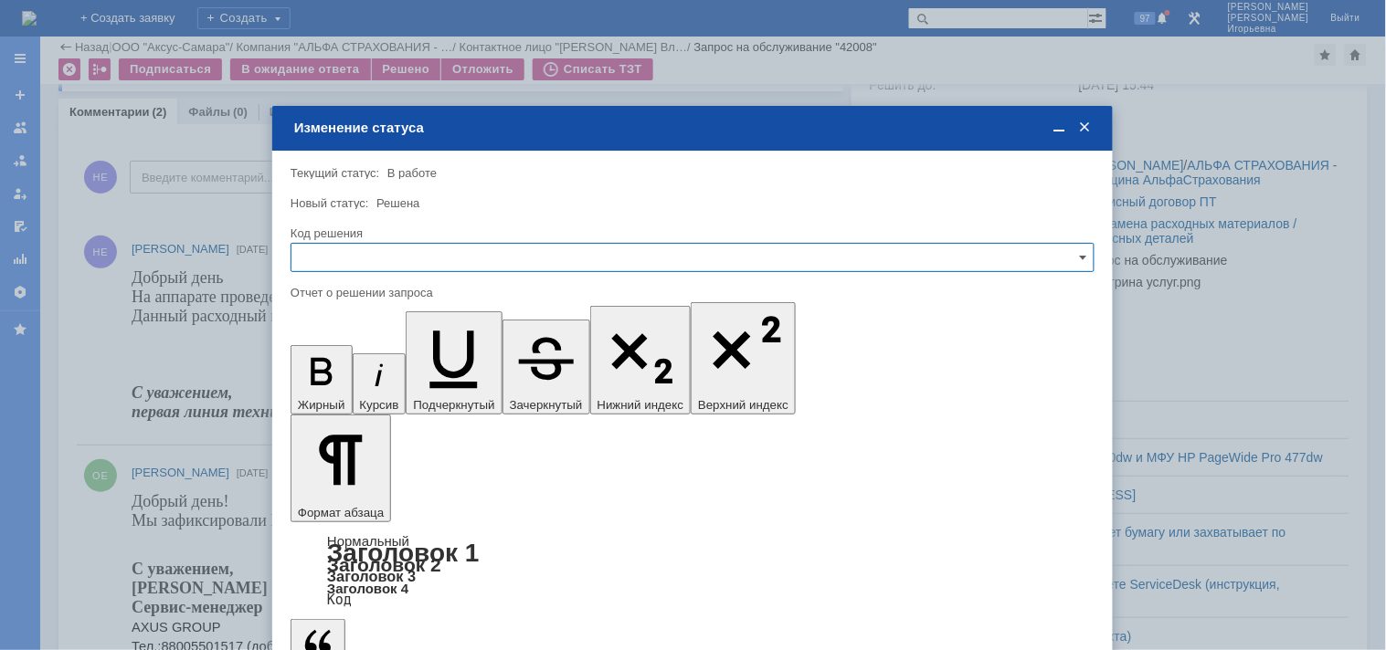
click at [334, 252] on input "text" at bounding box center [692, 257] width 804 height 29
click at [333, 385] on span "Решено" at bounding box center [692, 381] width 780 height 15
type input "Решено"
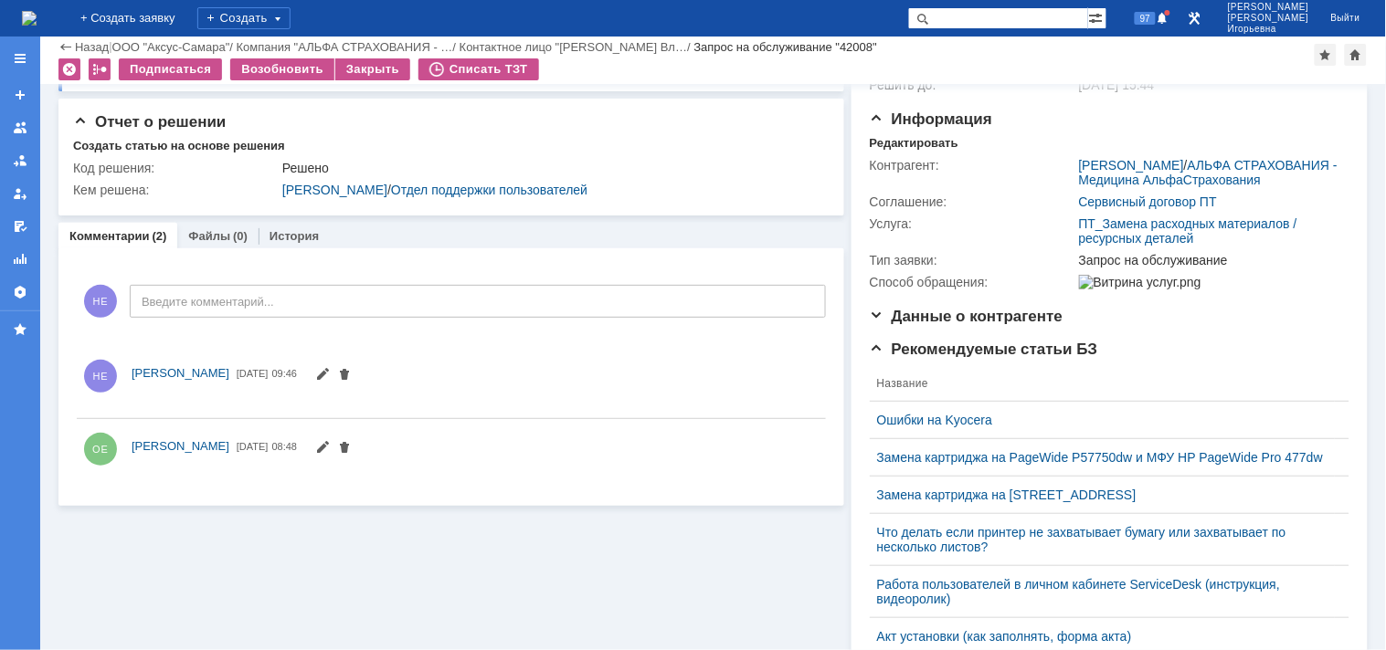
click at [37, 16] on img at bounding box center [29, 18] width 15 height 15
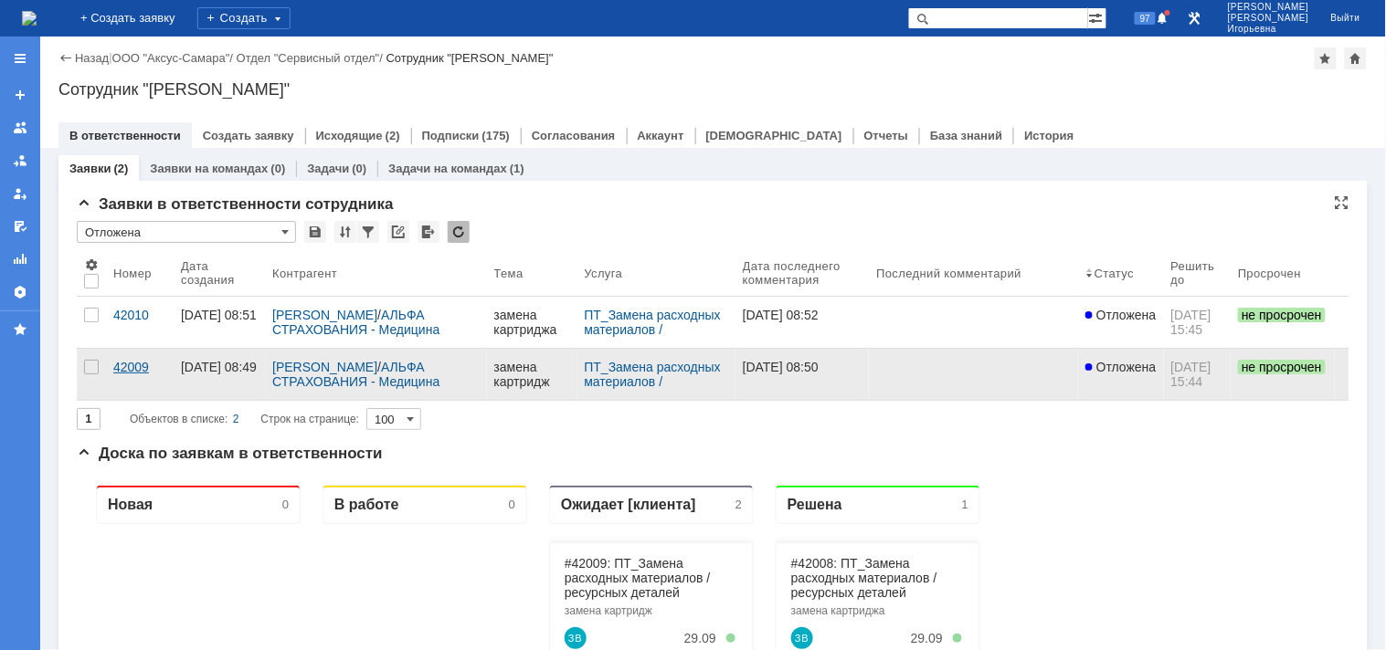
click at [132, 374] on div "42009" at bounding box center [139, 367] width 53 height 15
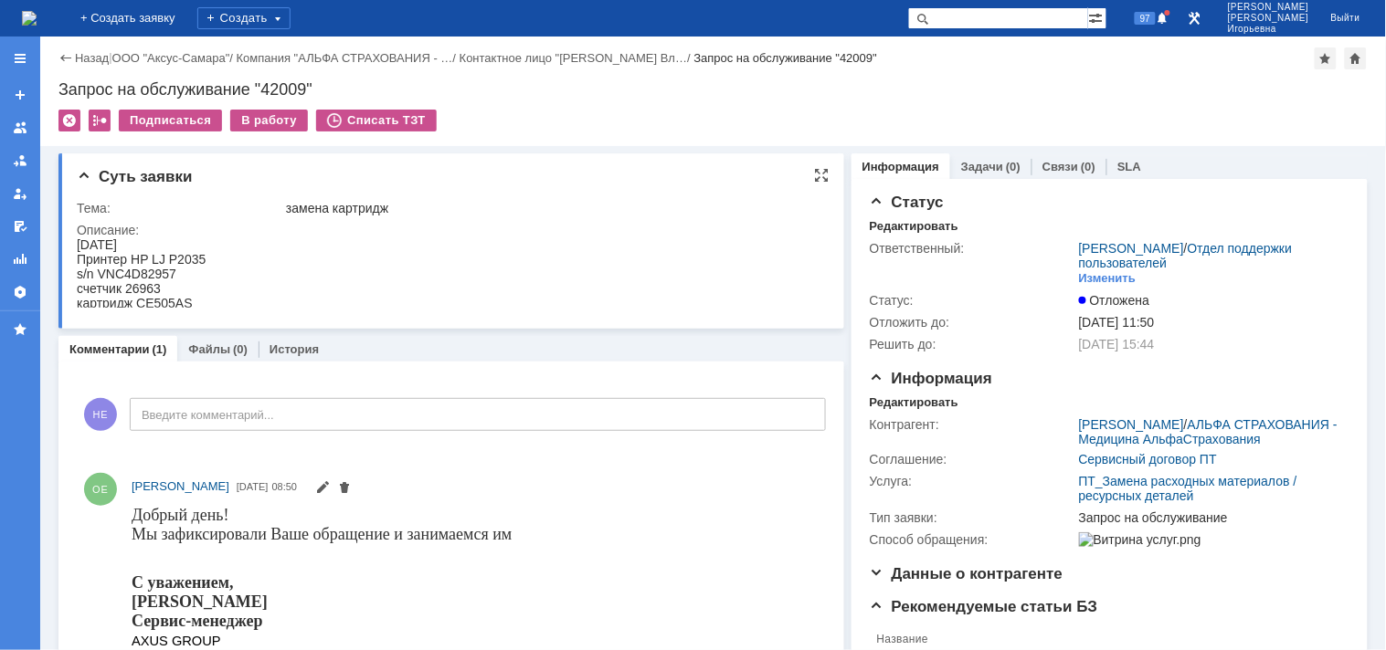
click at [144, 273] on div "s/n VNC4D82957" at bounding box center [140, 273] width 129 height 15
click at [145, 271] on div "s/n VNC4D82957" at bounding box center [140, 273] width 129 height 15
copy div "VNC4D82957"
click at [279, 89] on div "Запрос на обслуживание "42009"" at bounding box center [712, 89] width 1309 height 18
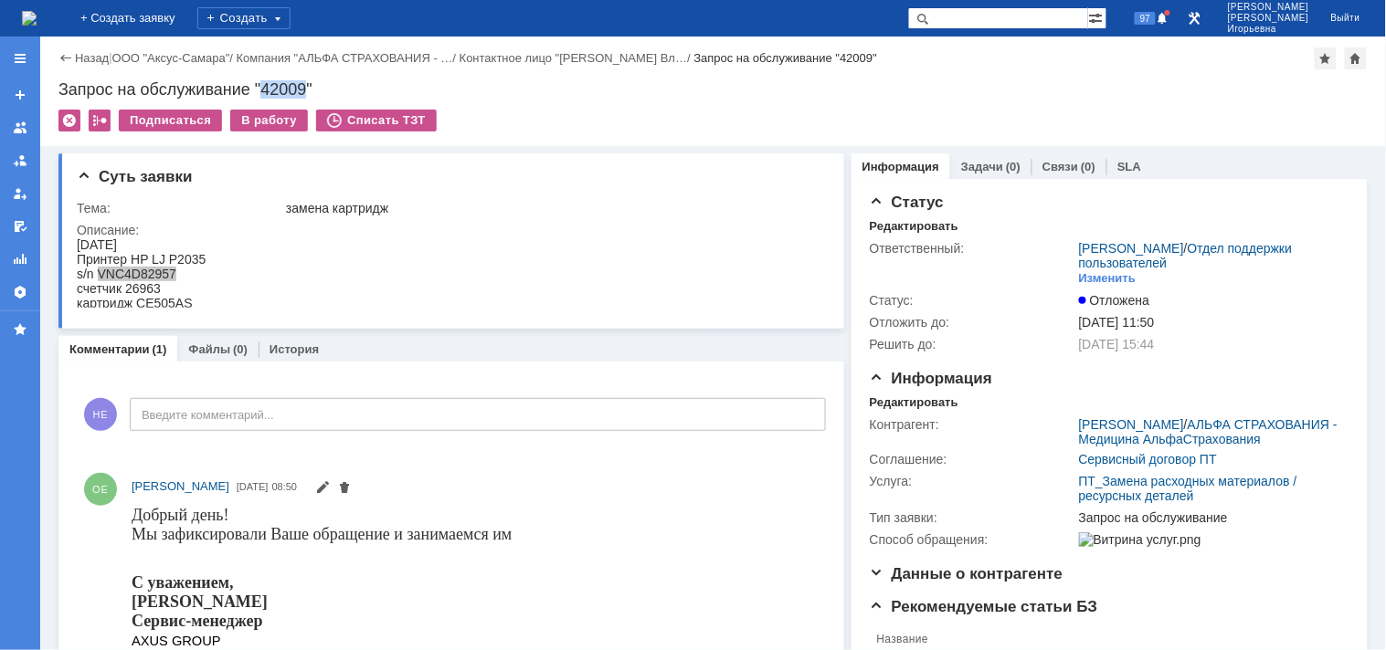
copy div "42009"
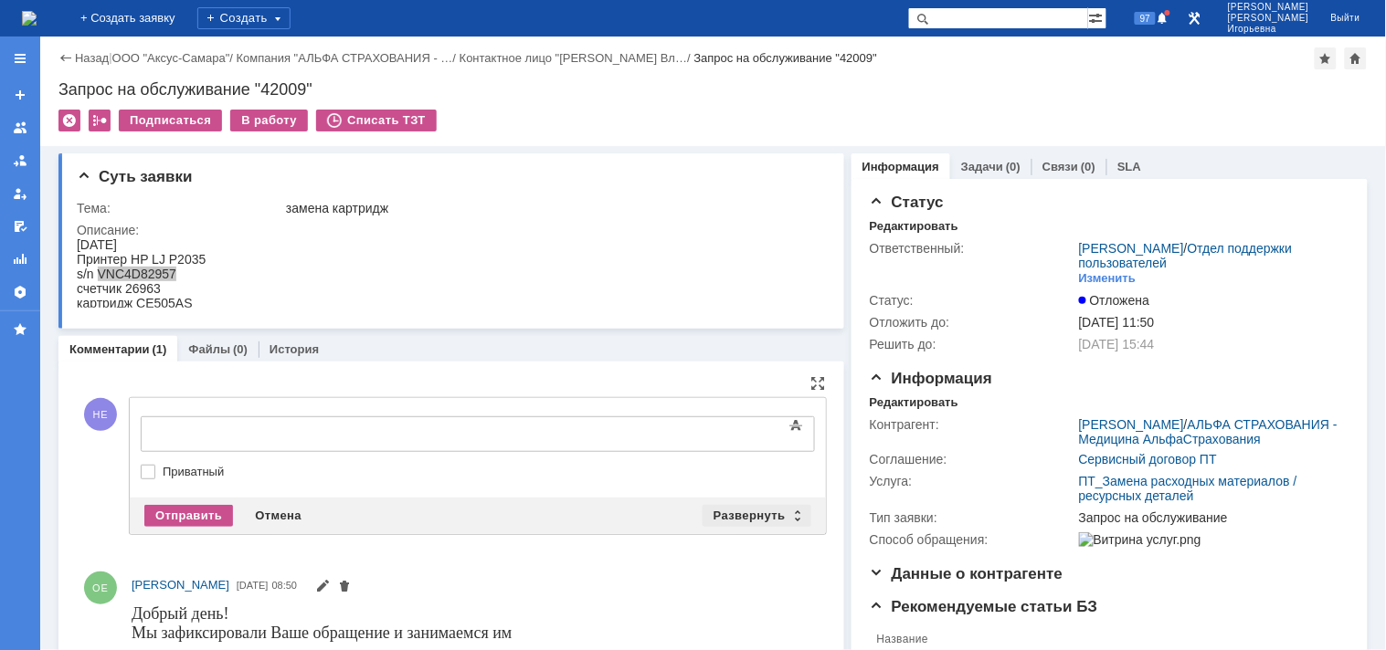
click at [787, 510] on div "Развернуть" at bounding box center [756, 516] width 109 height 22
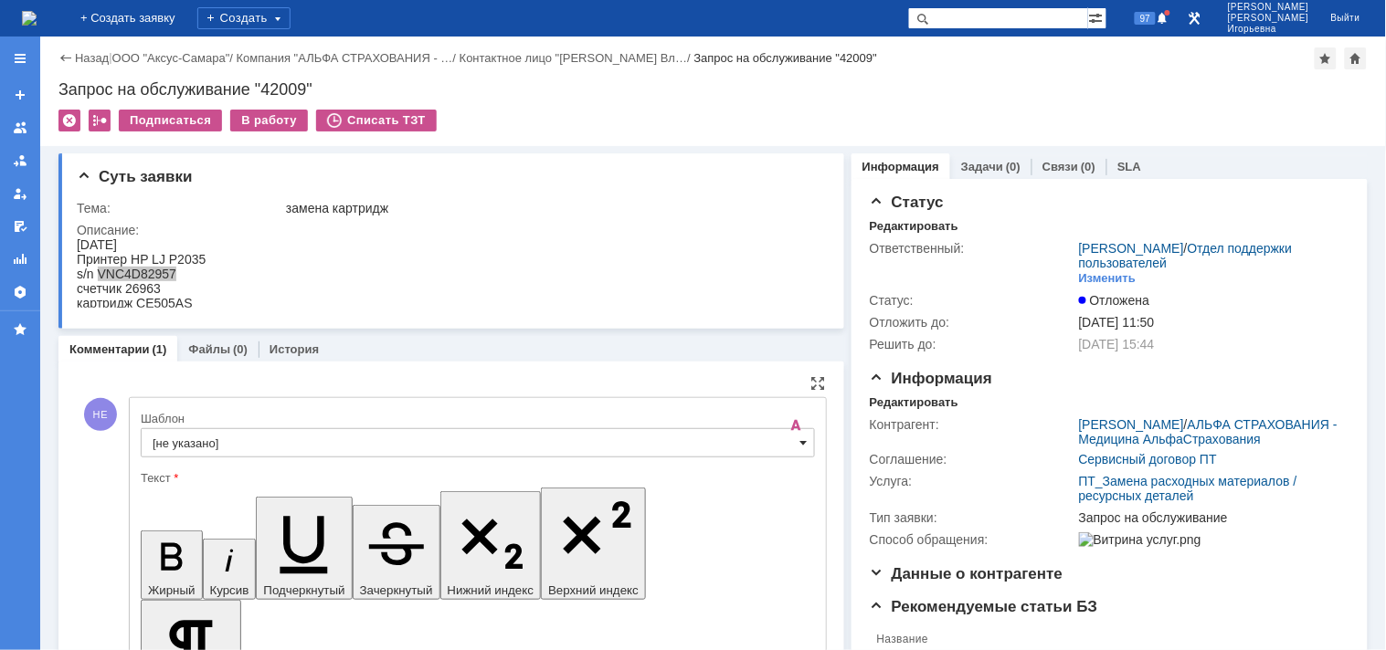
click at [800, 436] on span at bounding box center [803, 443] width 7 height 15
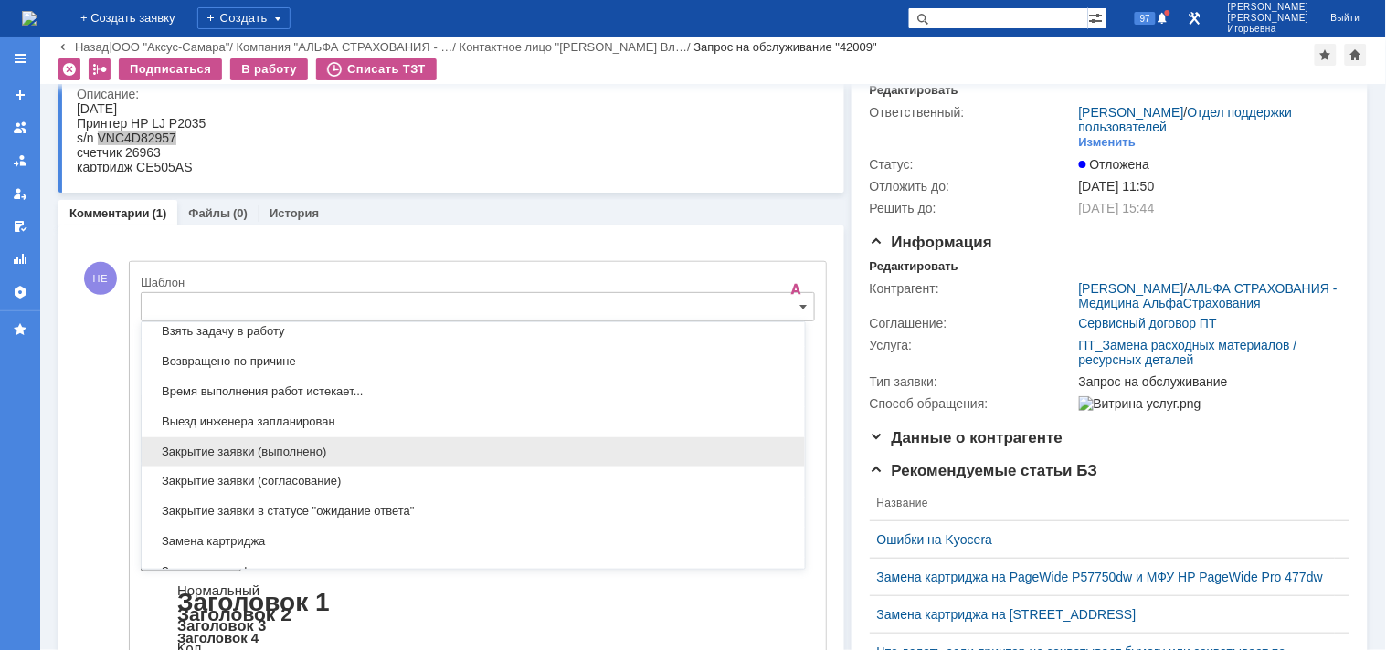
scroll to position [741, 0]
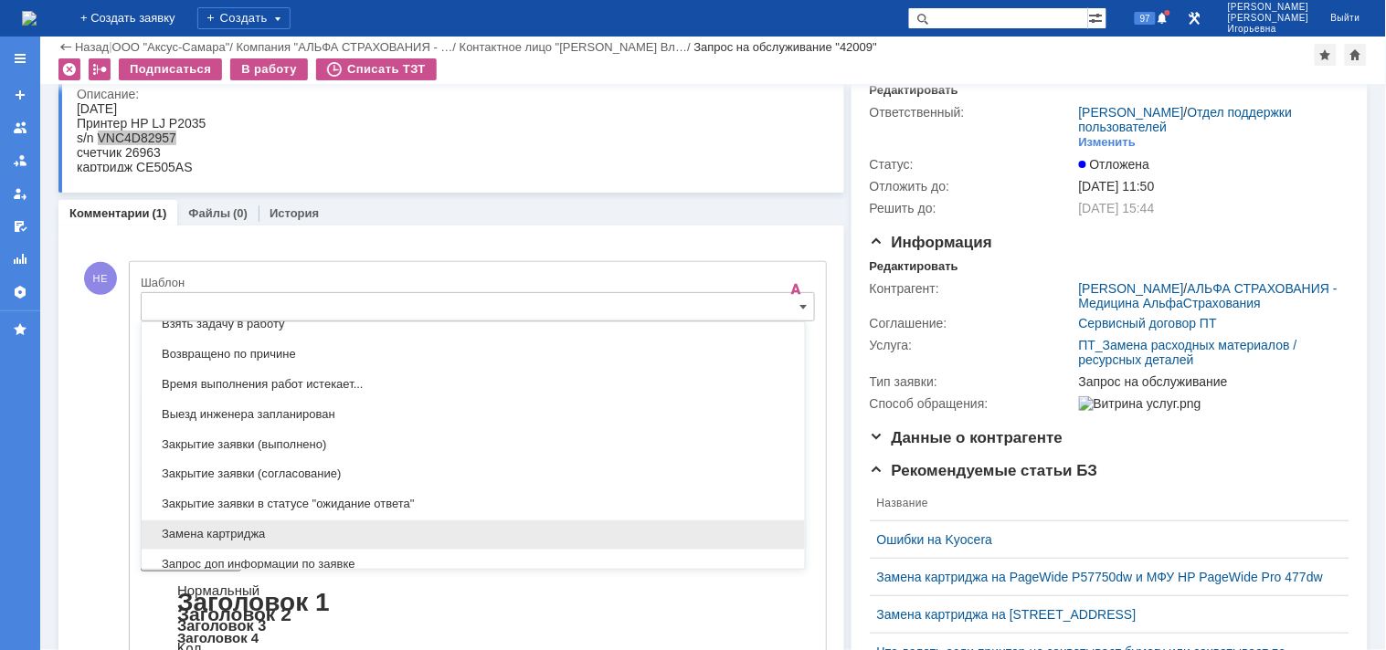
click at [203, 537] on span "Замена картриджа" at bounding box center [473, 535] width 641 height 15
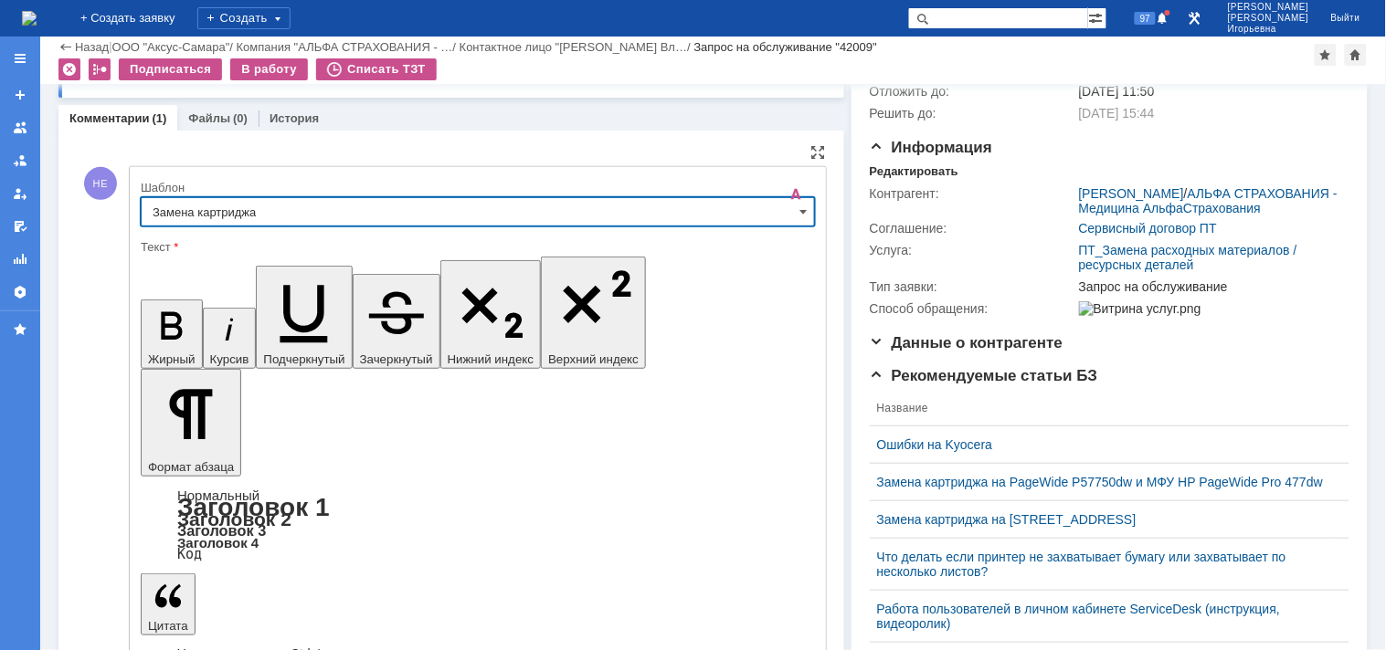
type input "Замена картриджа"
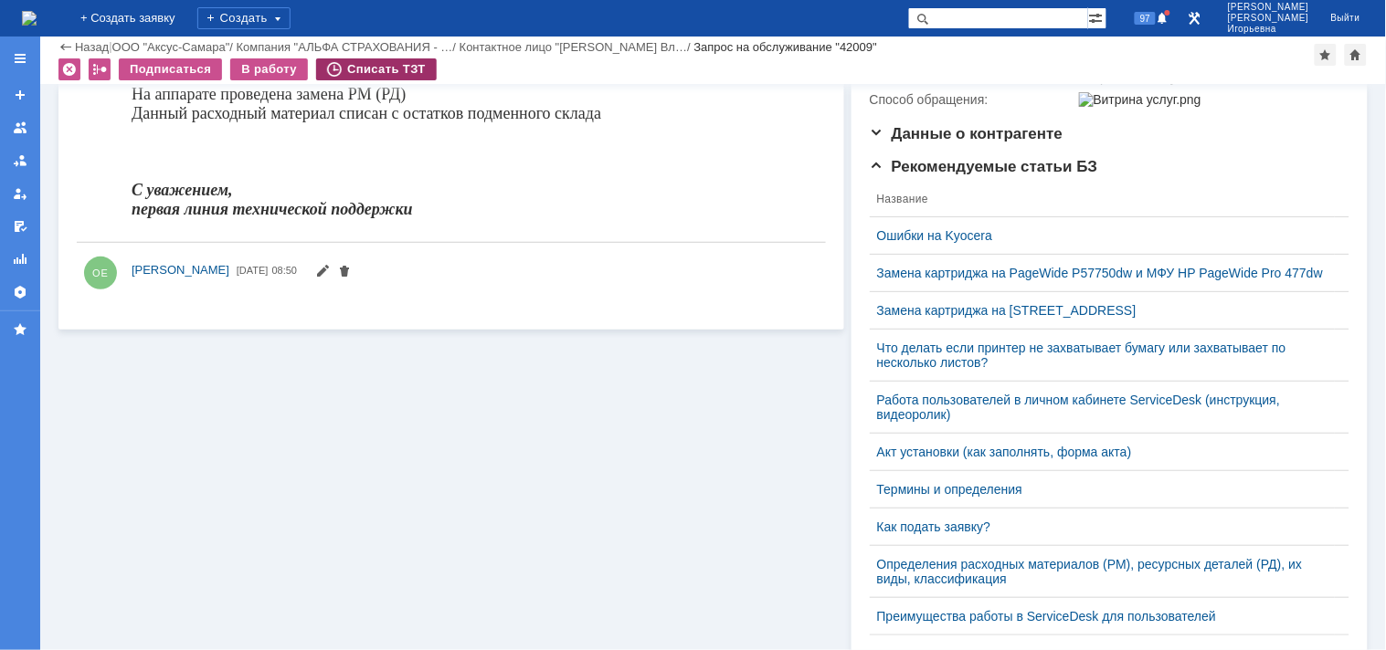
scroll to position [0, 0]
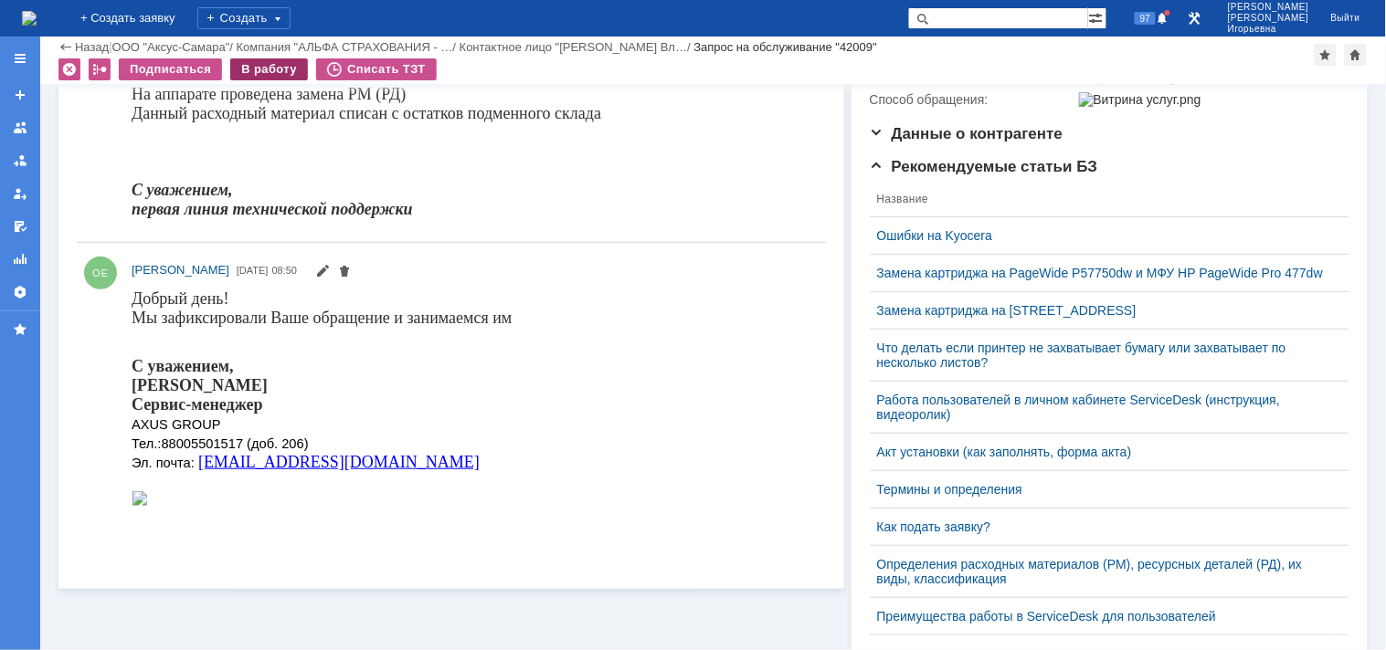
click at [278, 71] on div "В работу" at bounding box center [269, 69] width 78 height 22
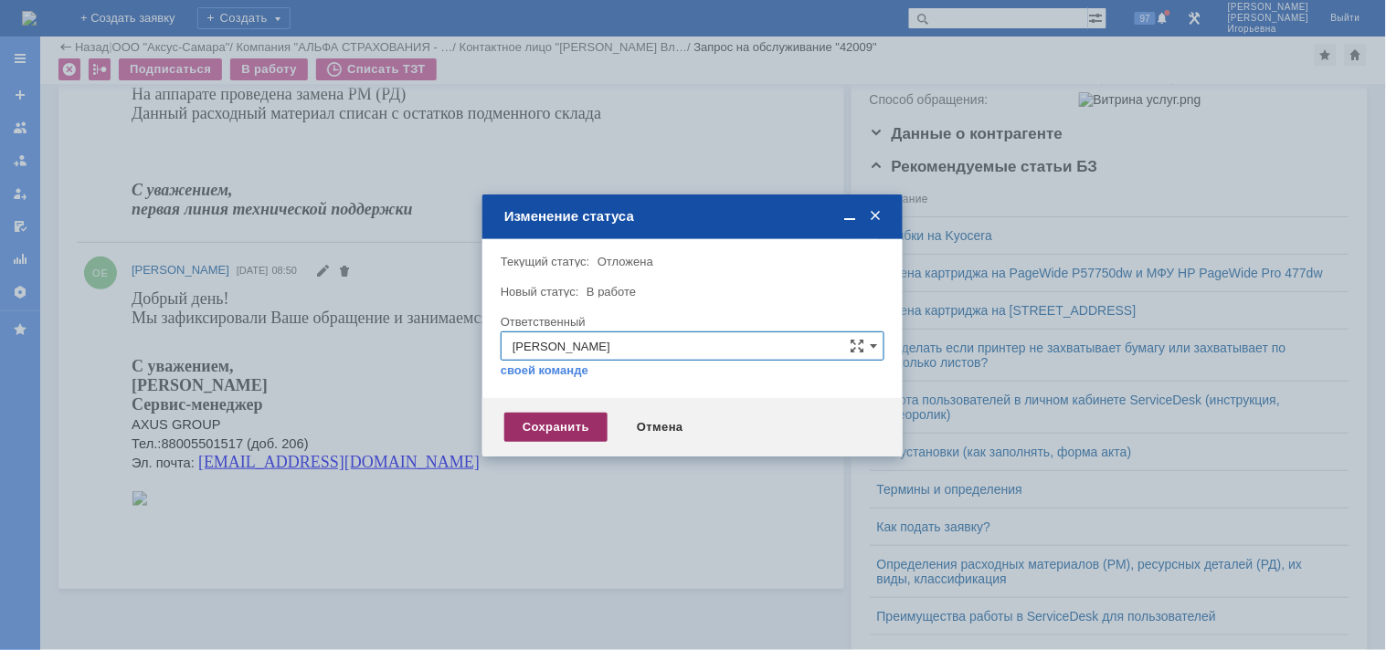
click at [539, 420] on div "Сохранить" at bounding box center [555, 427] width 103 height 29
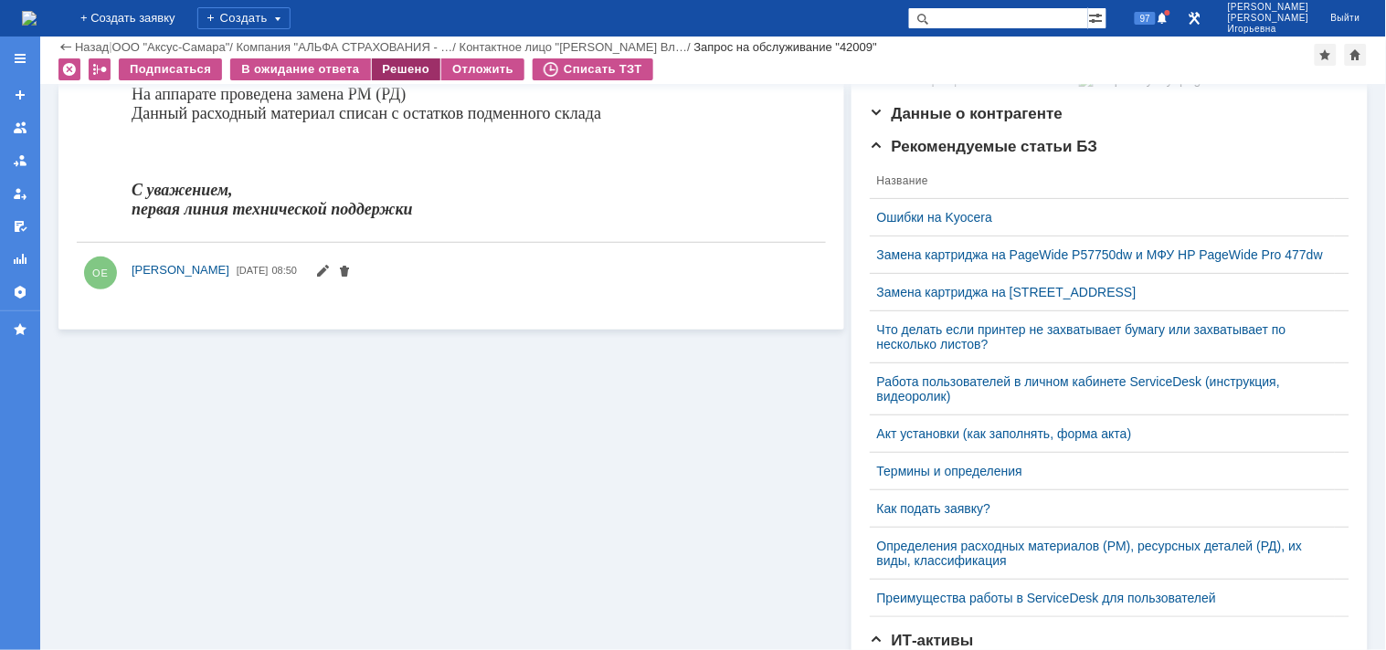
click at [422, 70] on div "Решено" at bounding box center [406, 69] width 69 height 22
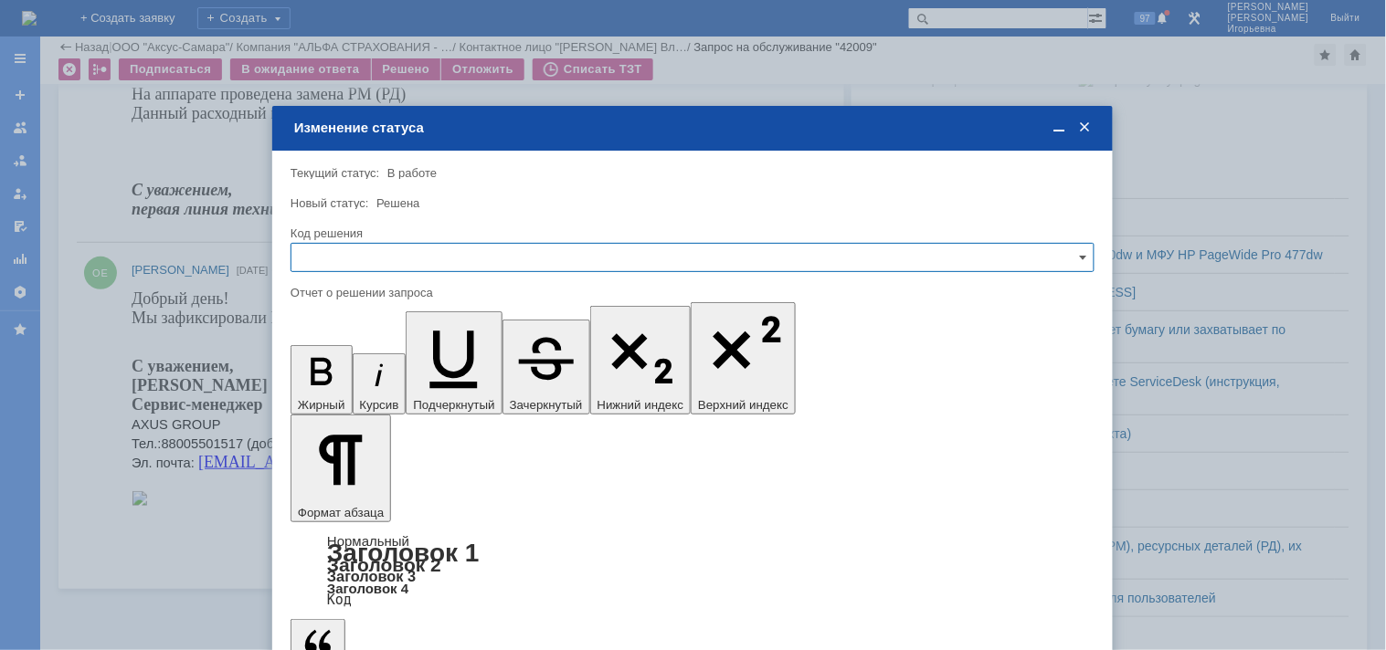
click at [342, 243] on input "text" at bounding box center [692, 257] width 804 height 29
drag, startPoint x: 322, startPoint y: 381, endPoint x: 70, endPoint y: 123, distance: 360.4
click at [322, 381] on span "Решено" at bounding box center [692, 381] width 780 height 15
type input "Решено"
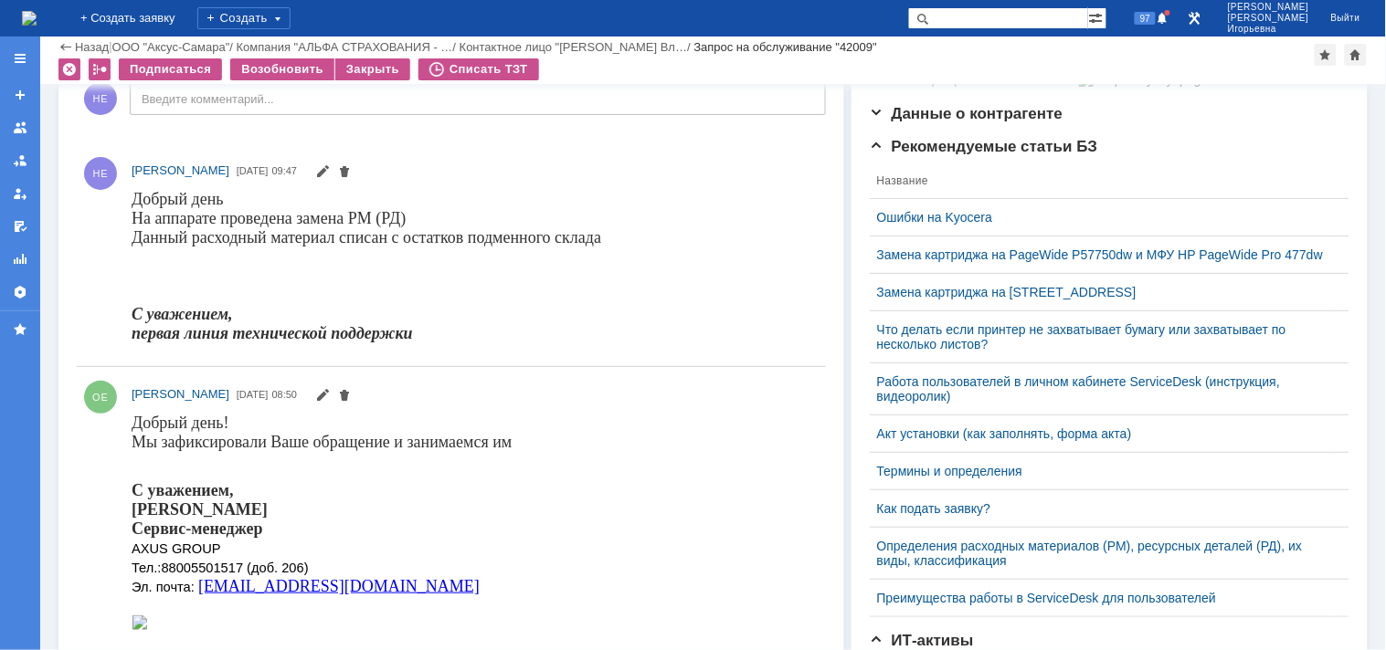
click at [37, 14] on img at bounding box center [29, 18] width 15 height 15
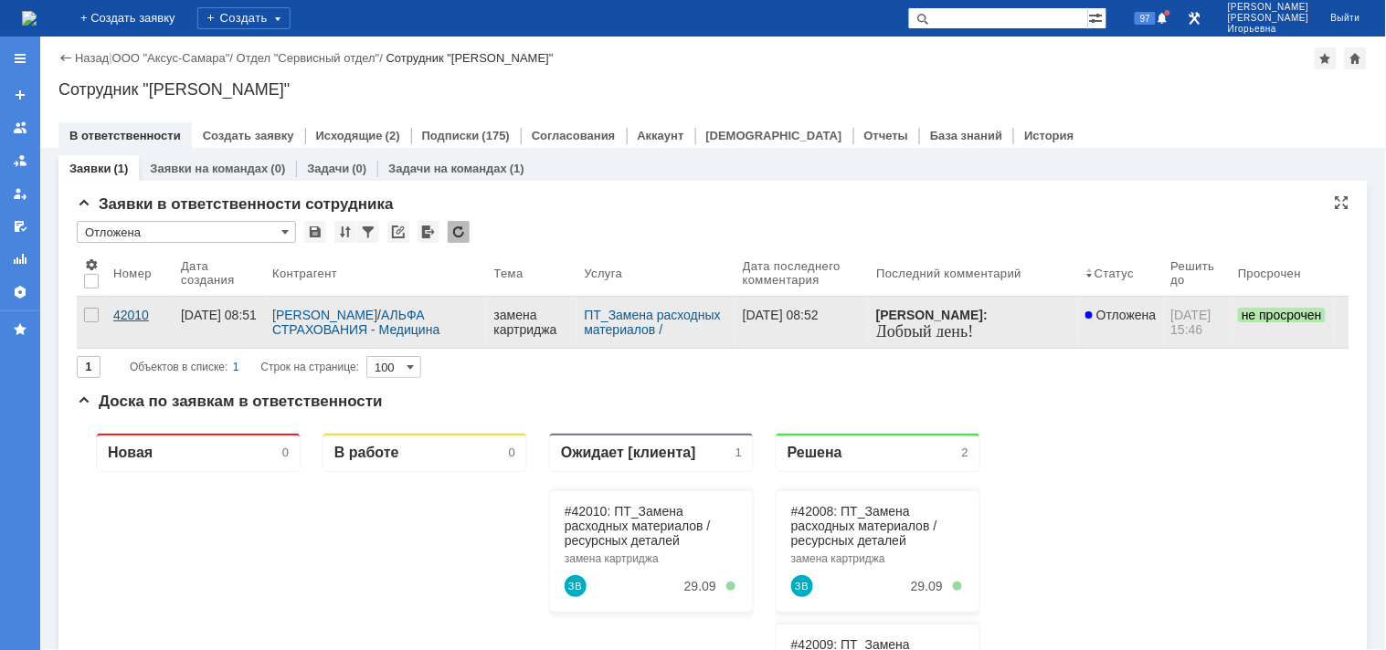
click at [126, 321] on div "42010" at bounding box center [139, 315] width 53 height 15
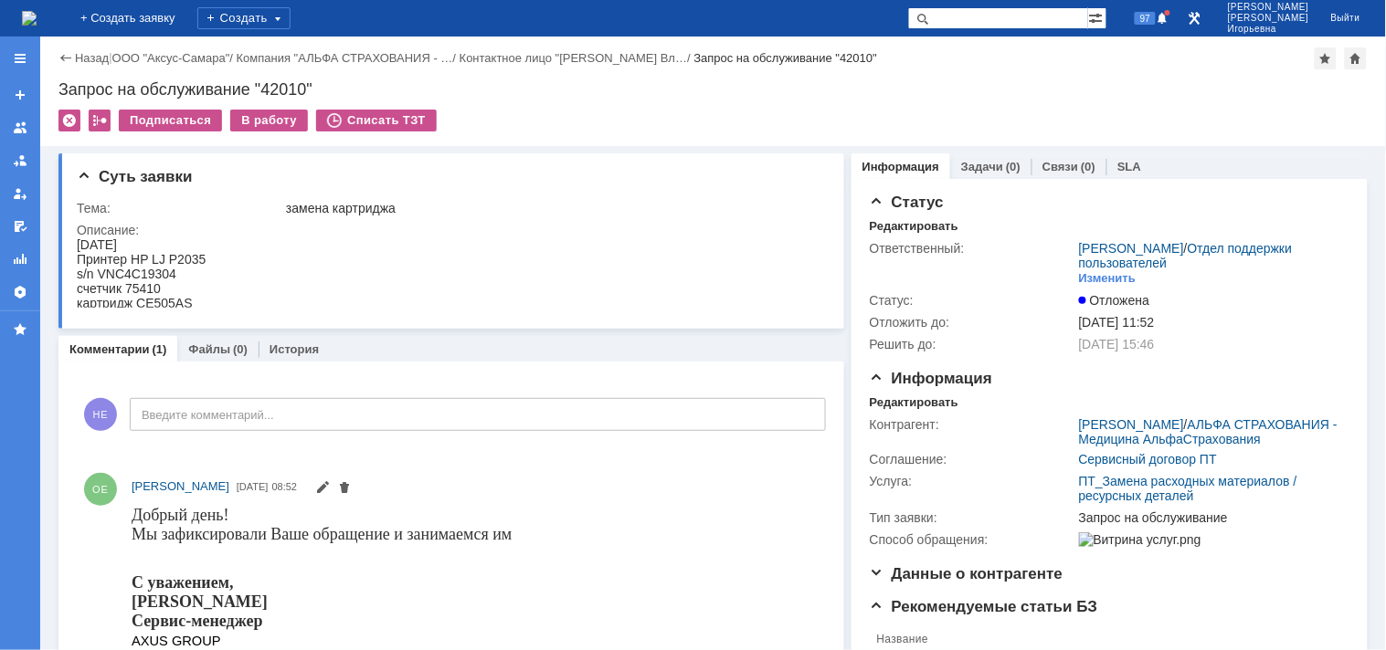
click at [160, 270] on div "s/n VNC4C19304" at bounding box center [140, 273] width 129 height 15
copy div "VNC4C19304"
click at [279, 82] on div "Запрос на обслуживание "42010"" at bounding box center [712, 89] width 1309 height 18
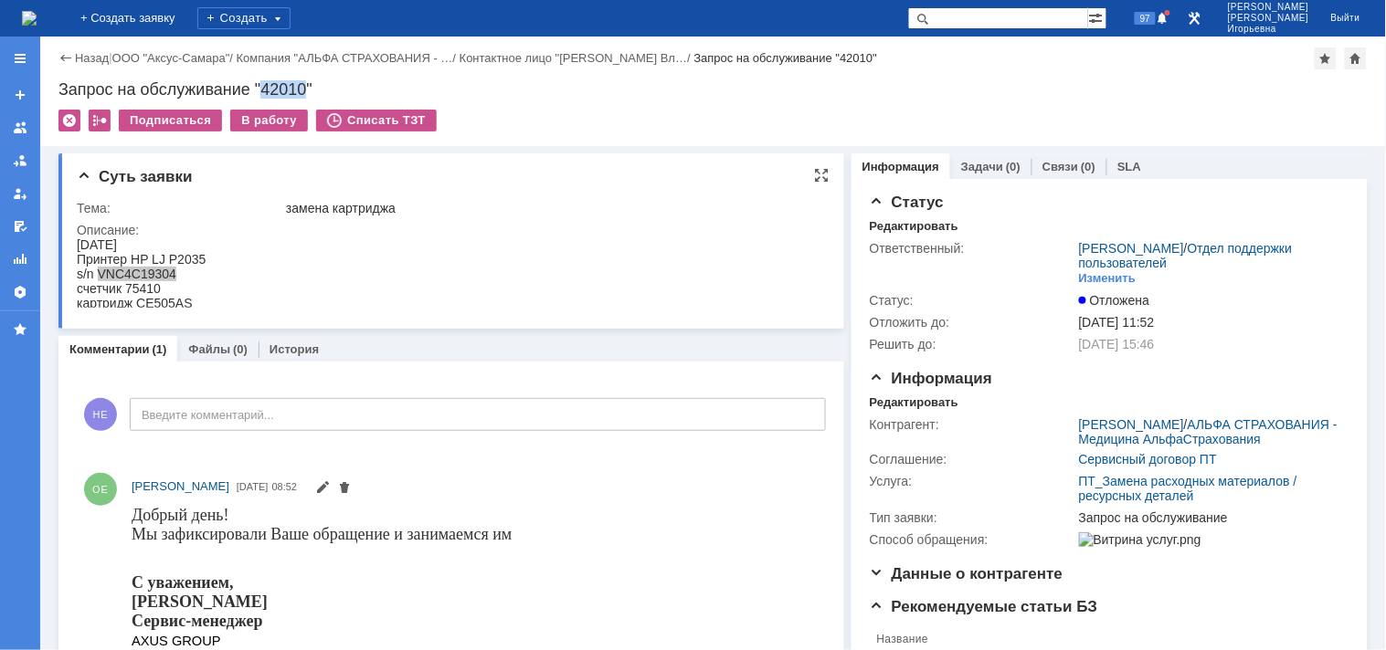
copy div "42010"
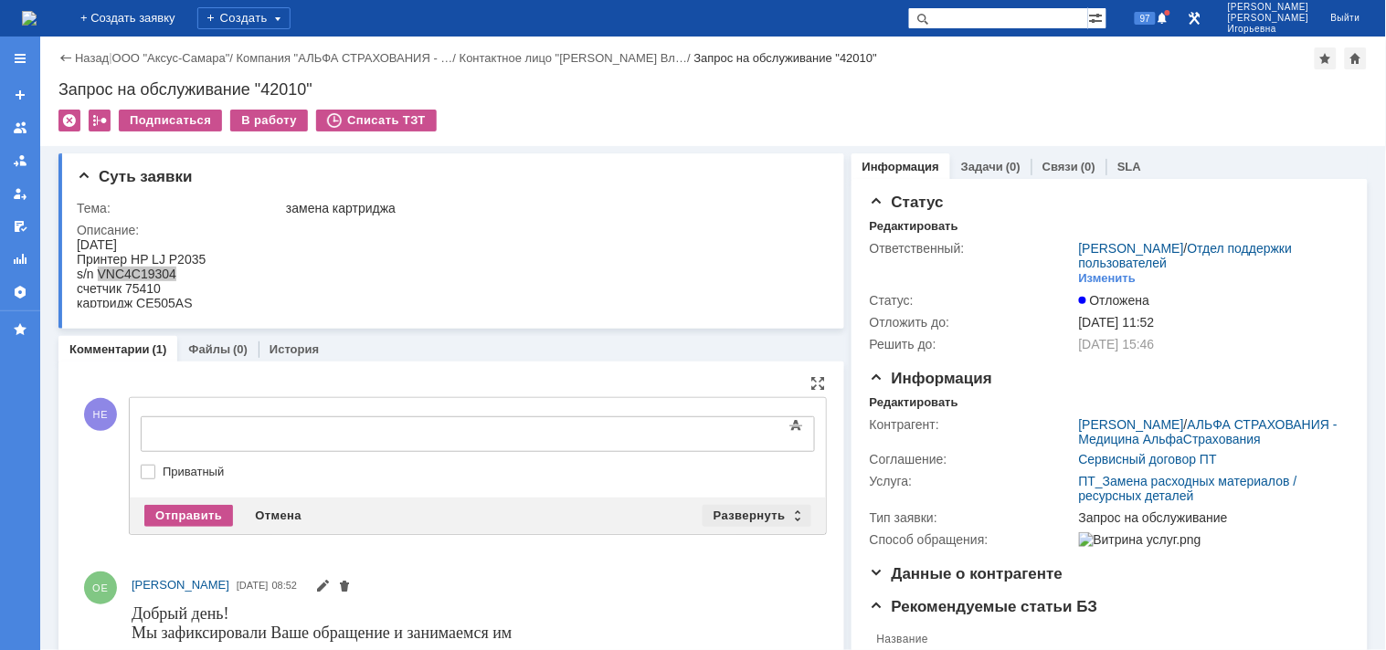
click at [791, 514] on div "Развернуть" at bounding box center [756, 516] width 109 height 22
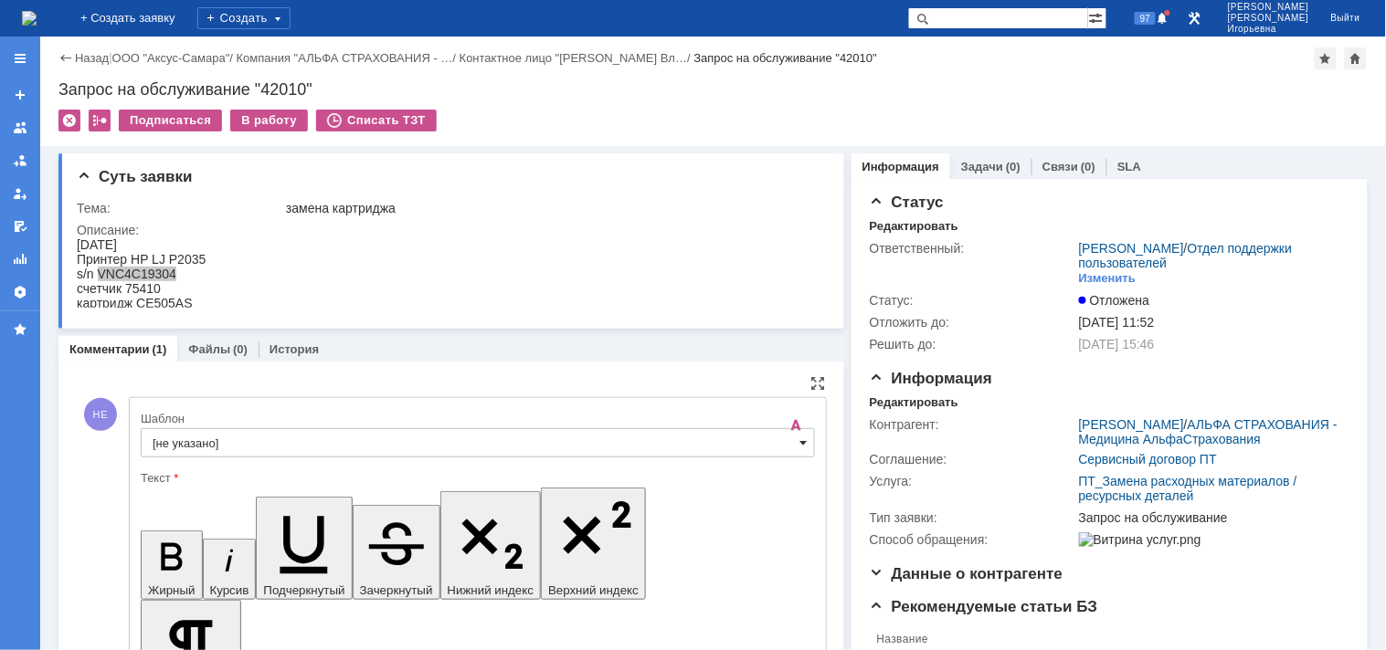
click at [800, 438] on span at bounding box center [803, 443] width 7 height 15
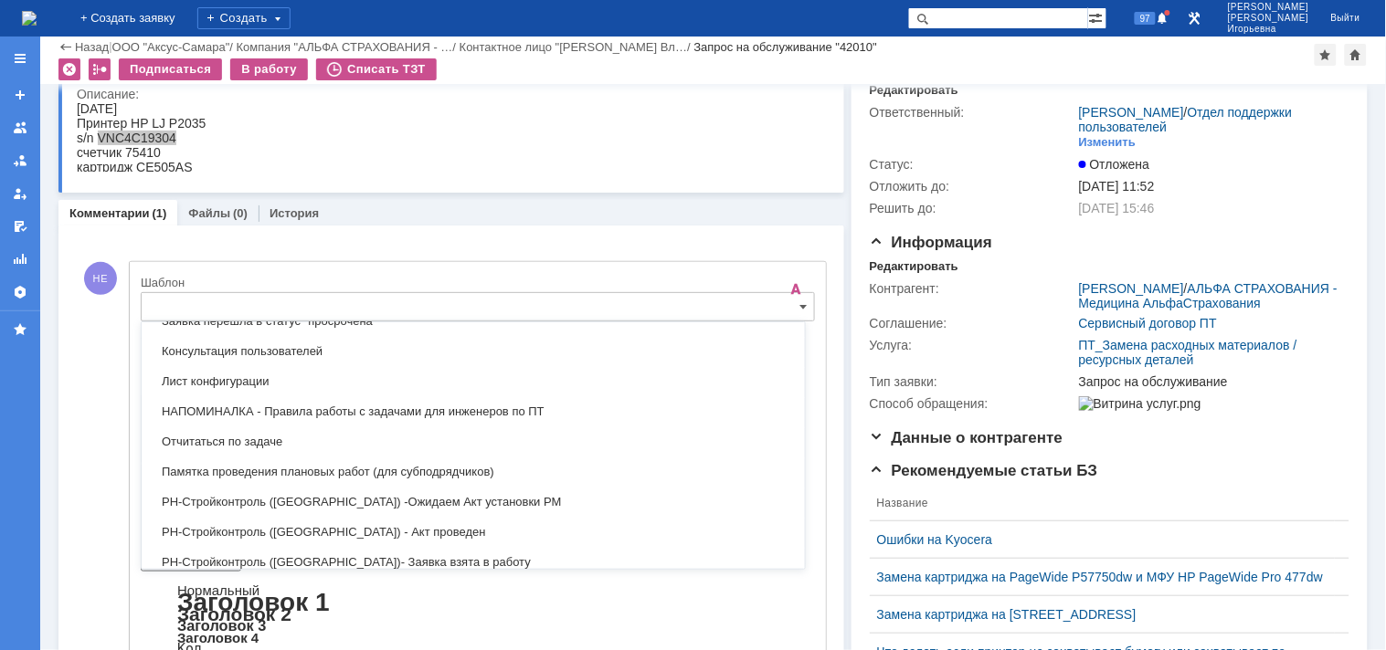
scroll to position [943, 0]
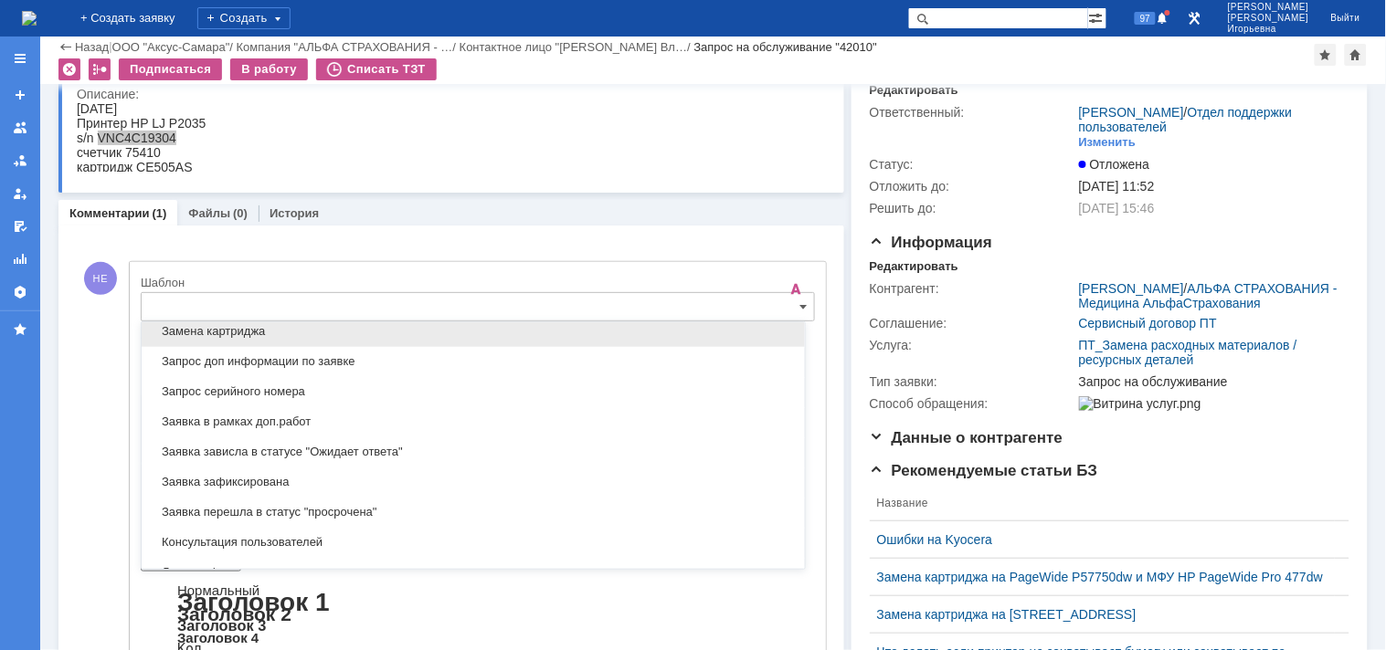
click at [216, 339] on span "Замена картриджа" at bounding box center [473, 332] width 641 height 15
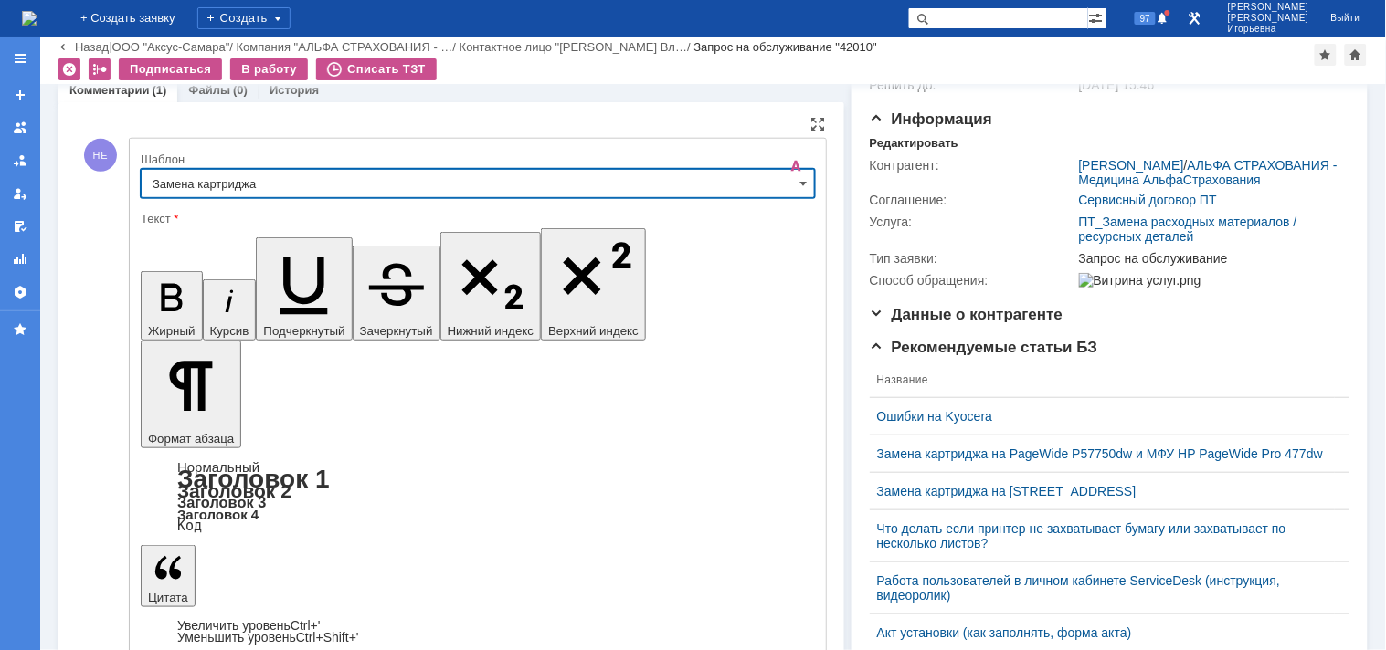
type input "Замена картриджа"
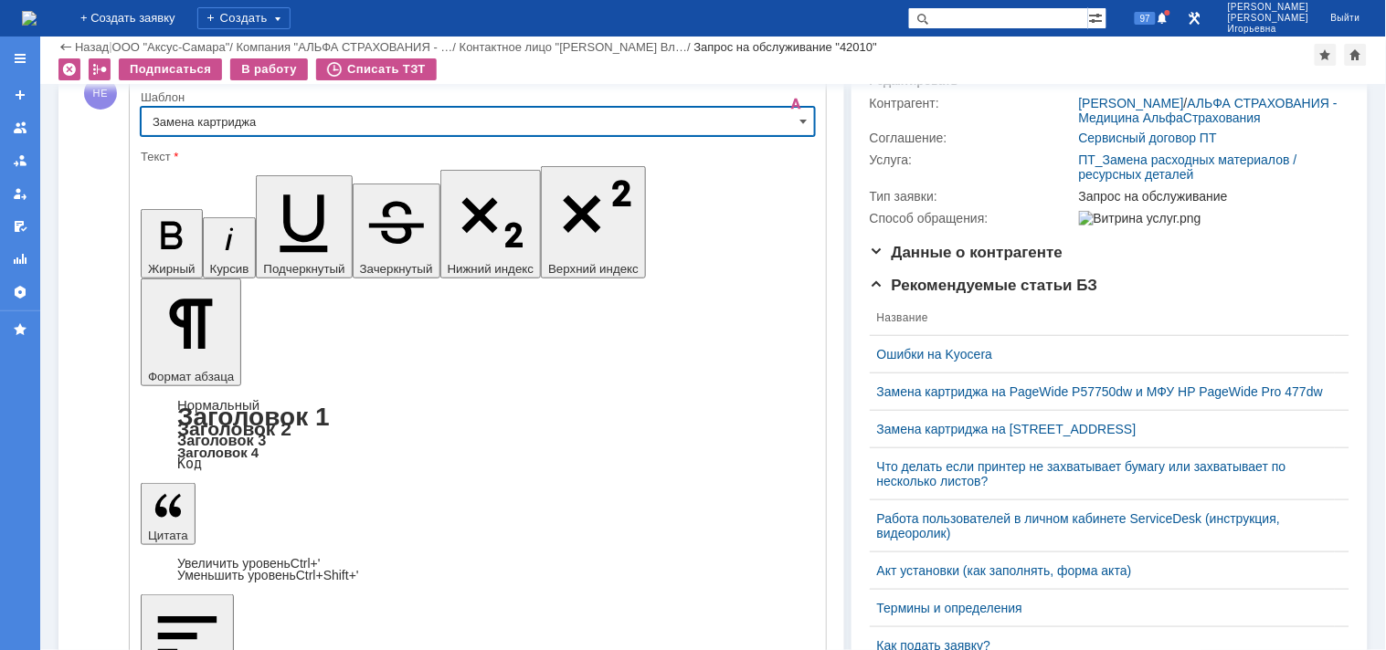
scroll to position [277, 0]
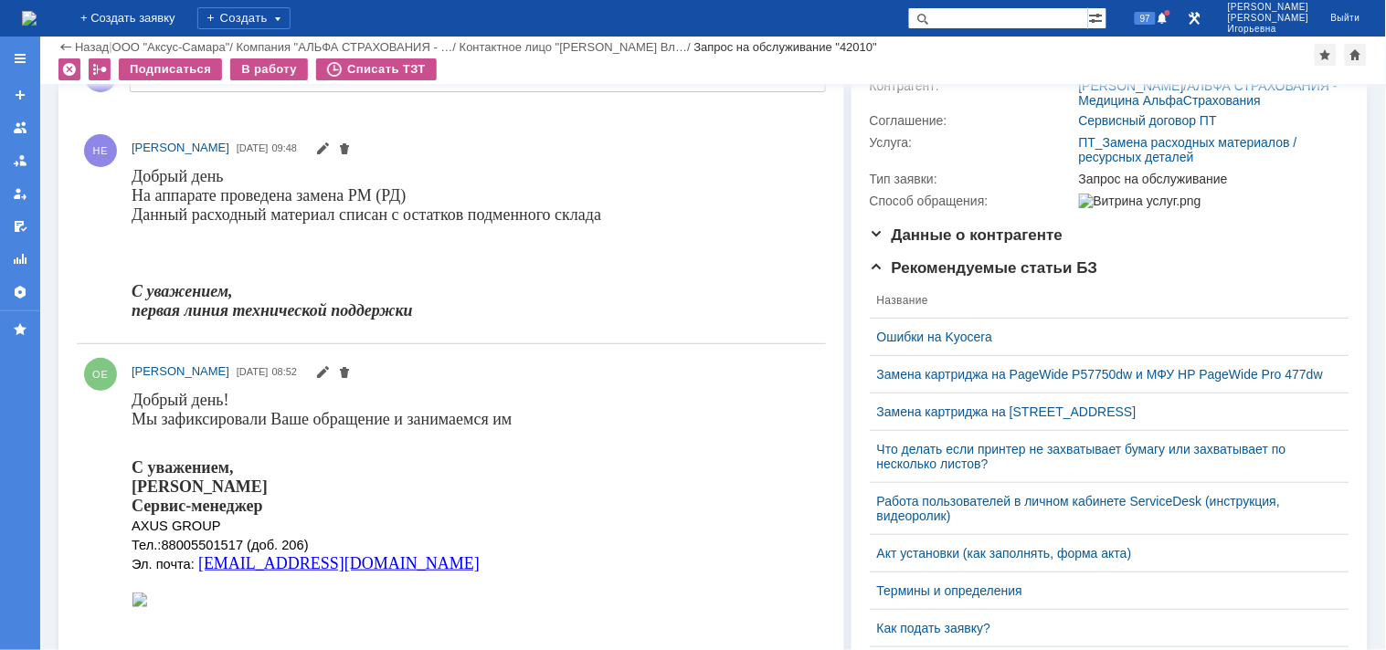
scroll to position [0, 0]
click at [274, 69] on div "В работу" at bounding box center [269, 69] width 78 height 22
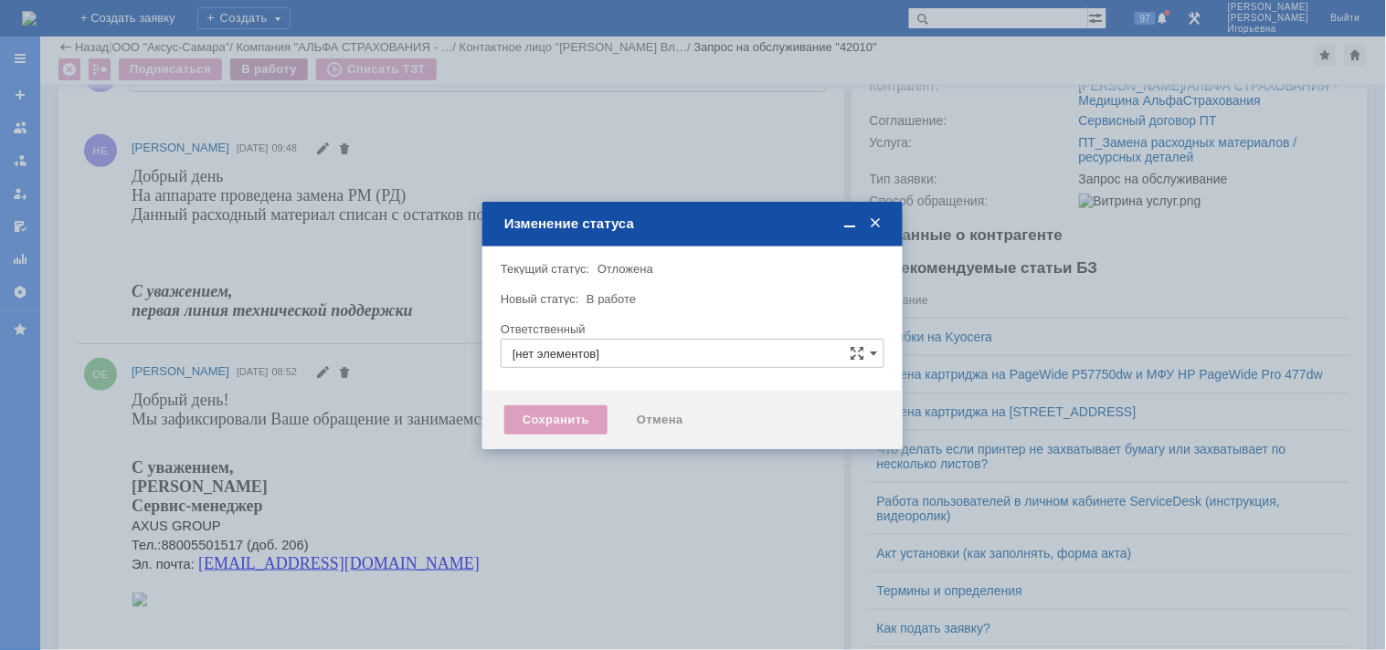
type input "[PERSON_NAME]"
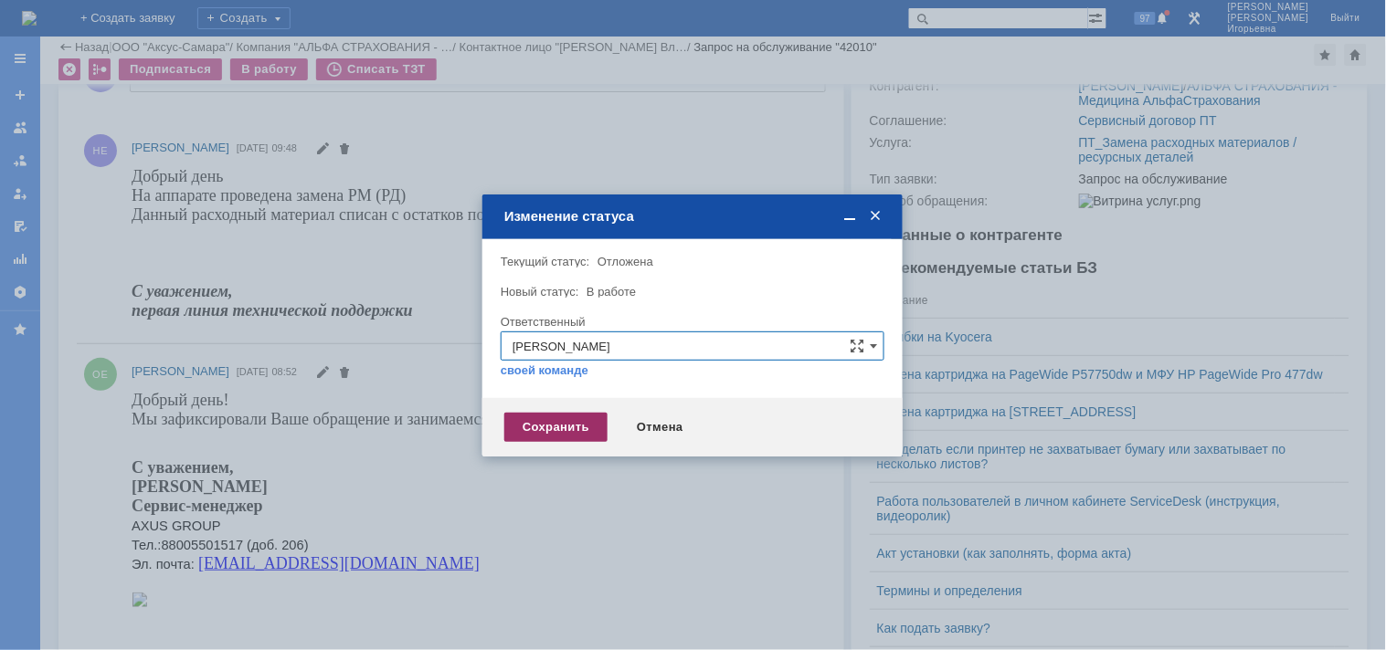
click at [536, 427] on div "Сохранить" at bounding box center [555, 427] width 103 height 29
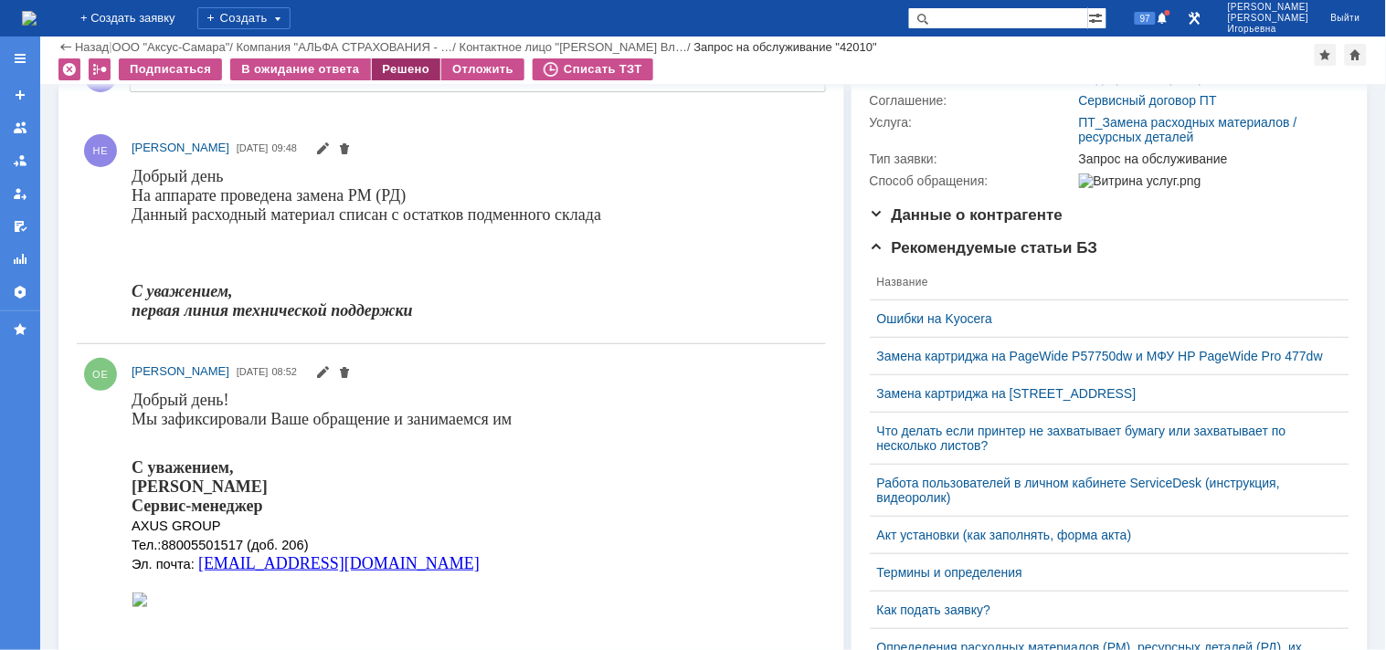
click at [382, 68] on div "Решено" at bounding box center [406, 69] width 69 height 22
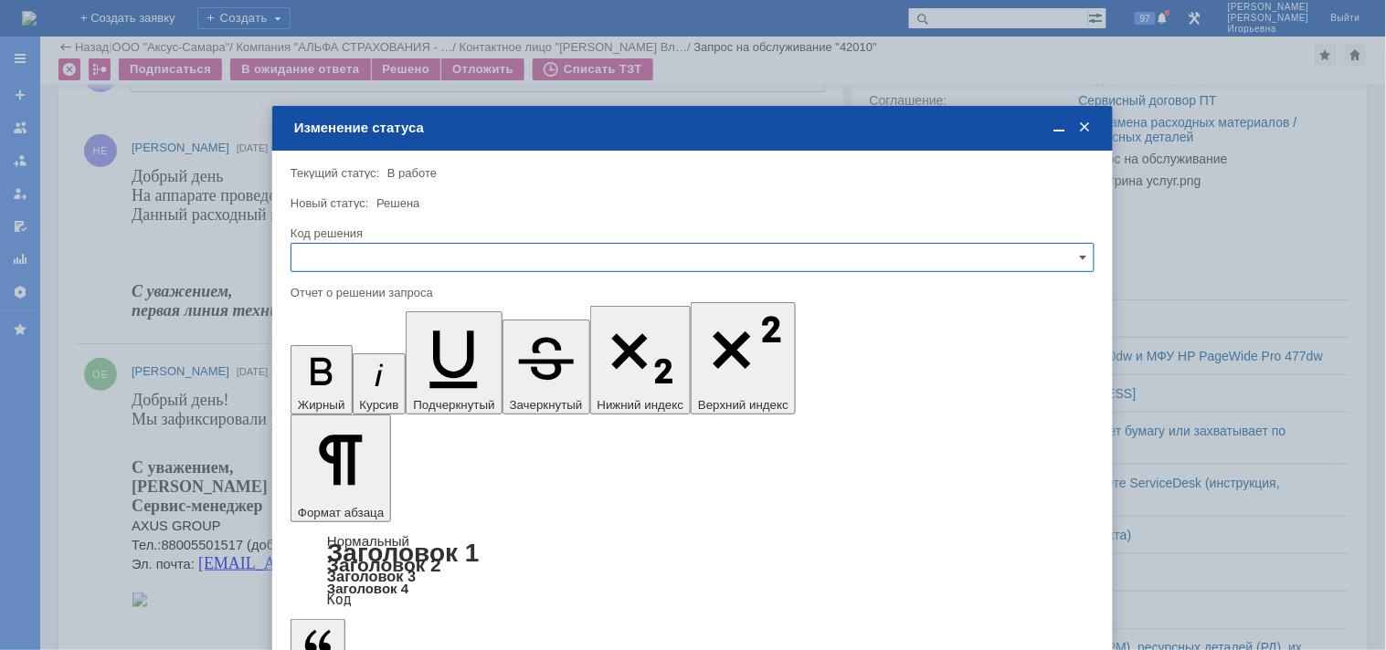
click at [369, 251] on input "text" at bounding box center [692, 257] width 804 height 29
click at [325, 379] on span "Решено" at bounding box center [692, 381] width 780 height 15
type input "Решено"
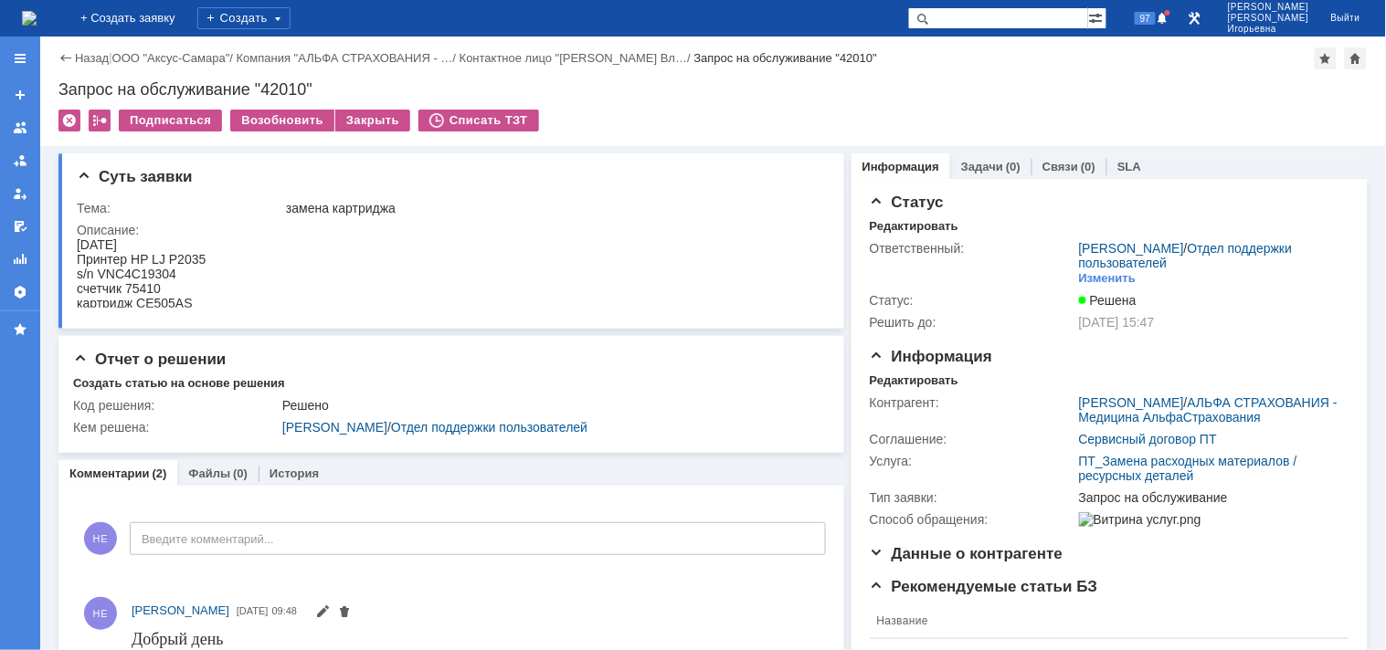
click at [37, 14] on img at bounding box center [29, 18] width 15 height 15
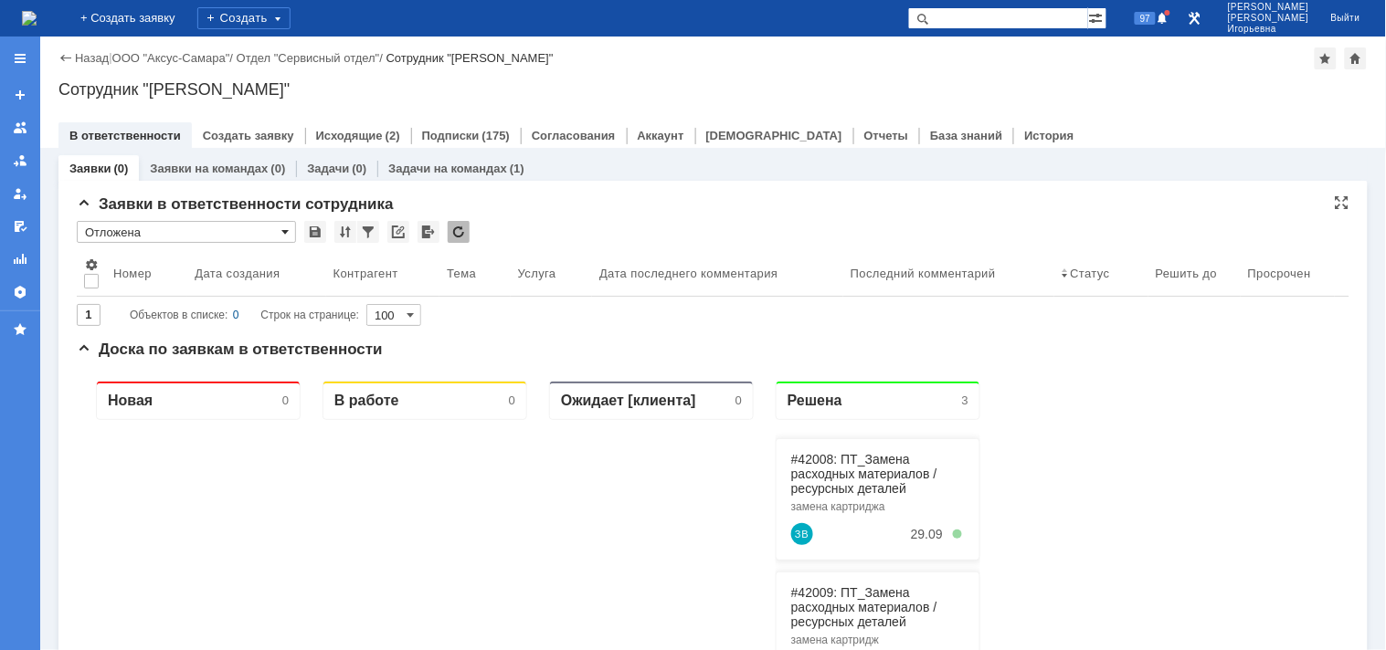
click at [283, 230] on span at bounding box center [284, 232] width 7 height 15
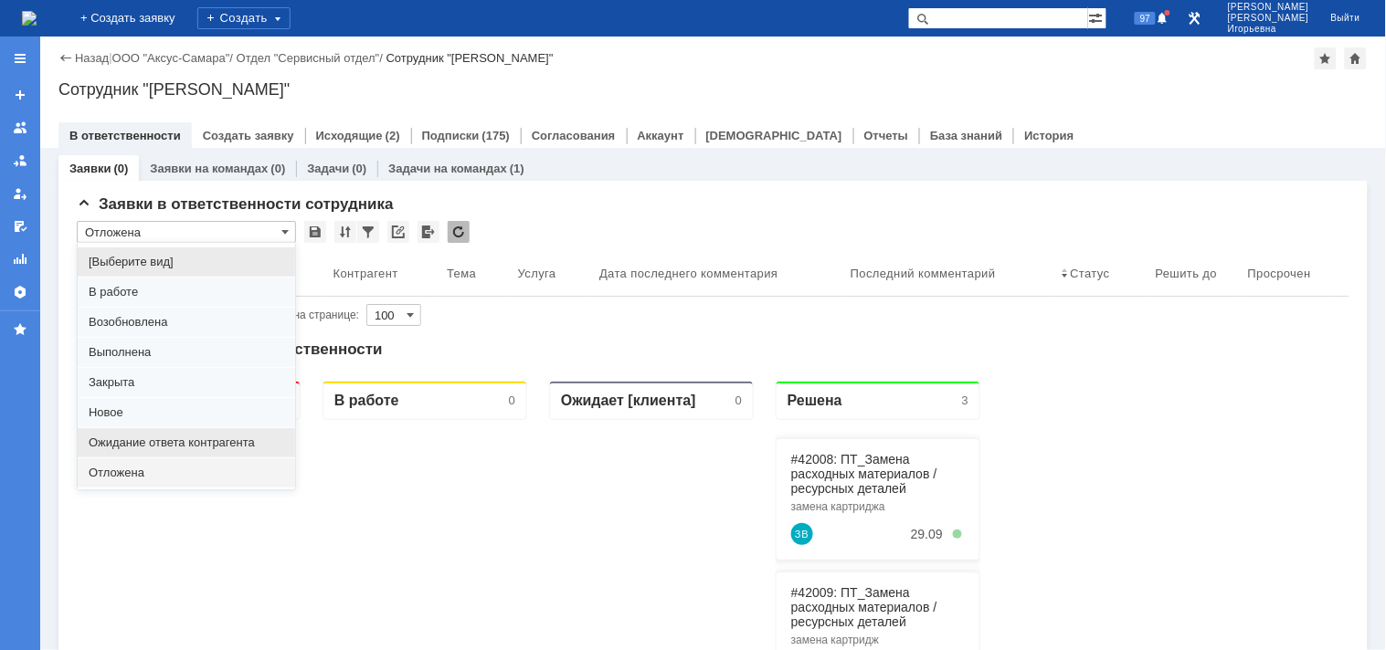
click at [124, 442] on span "Ожидание ответа контрагента" at bounding box center [186, 443] width 195 height 15
type input "Ожидание ответа контрагента"
type input "20"
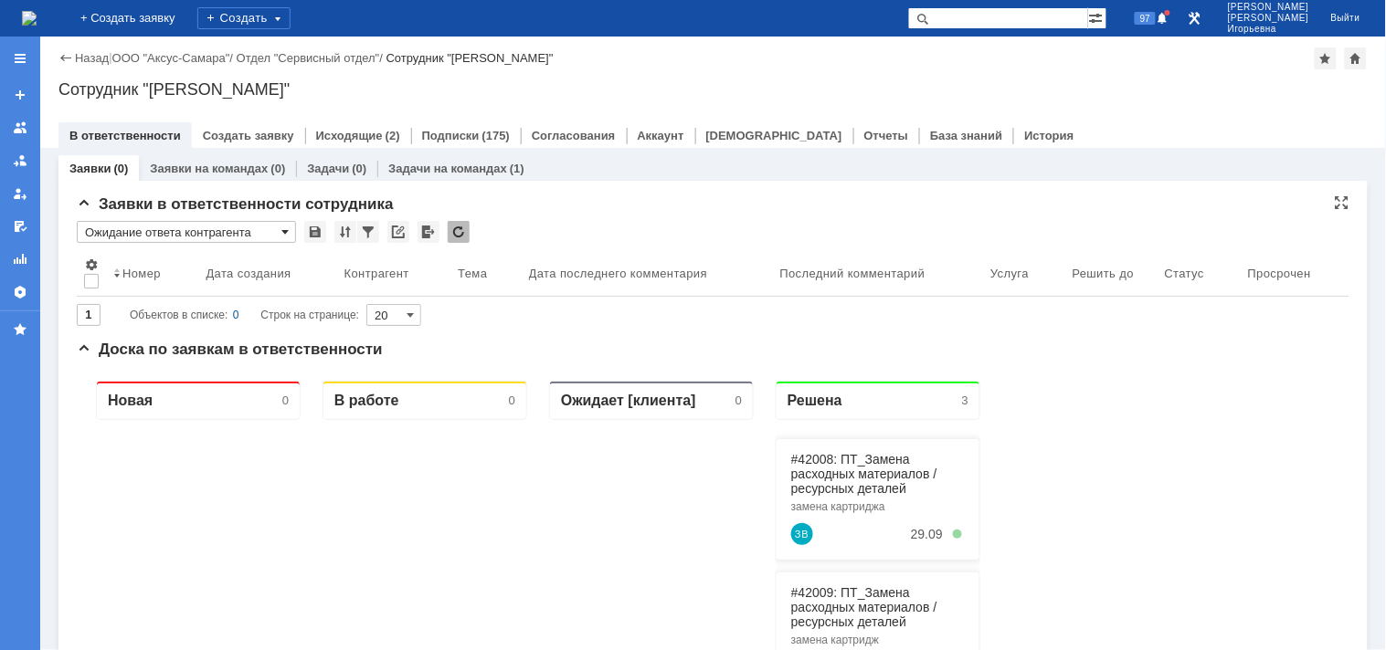
click at [286, 231] on span at bounding box center [284, 232] width 7 height 15
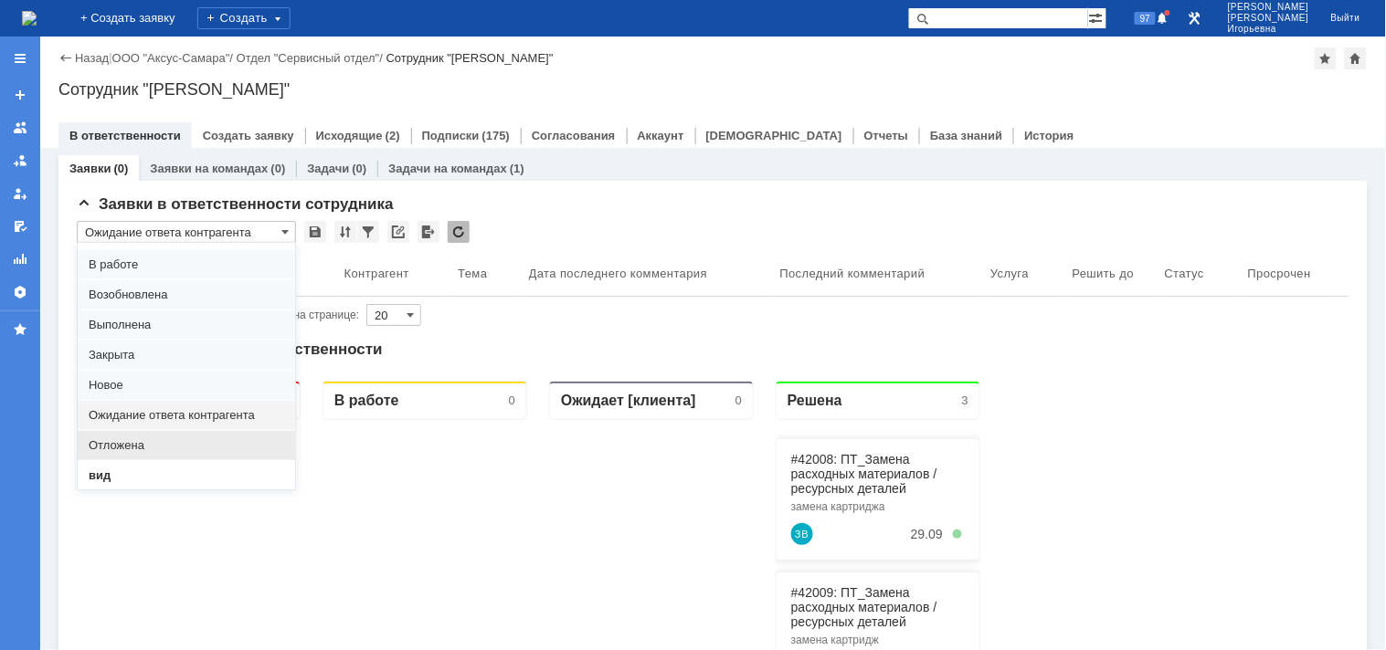
scroll to position [50, 0]
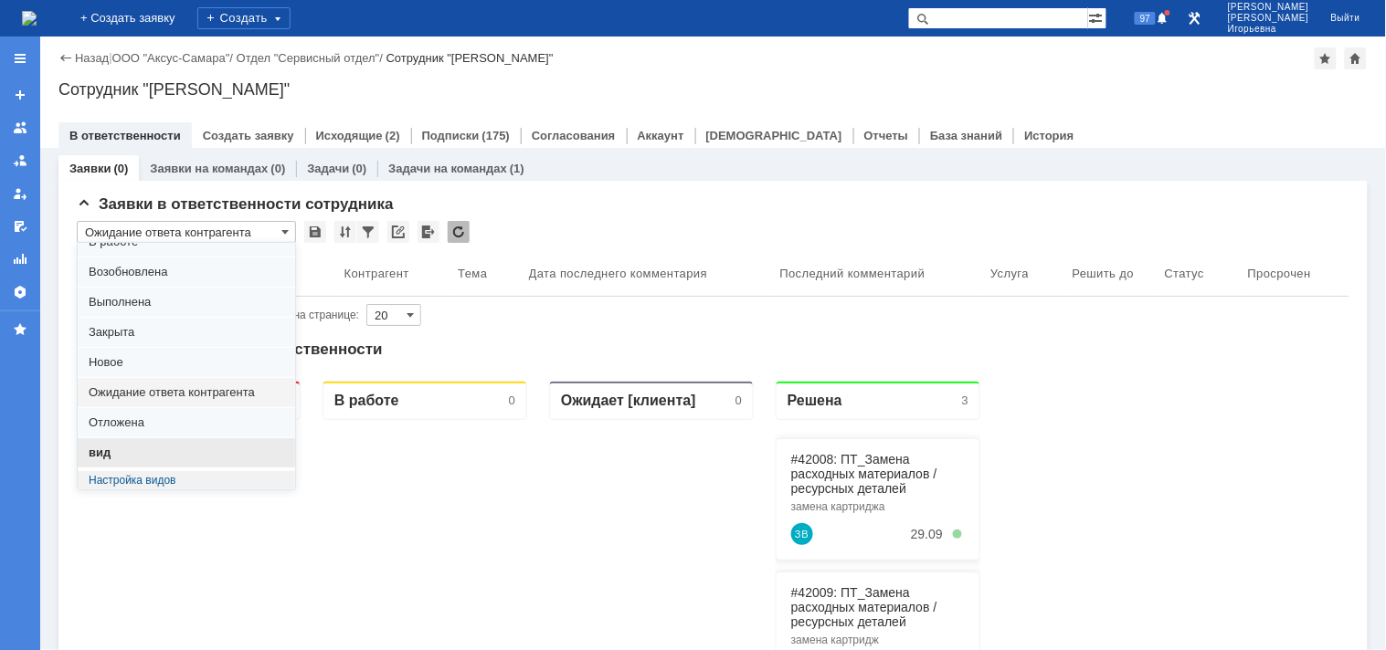
click at [111, 459] on span "вид" at bounding box center [186, 453] width 195 height 15
type input "вид"
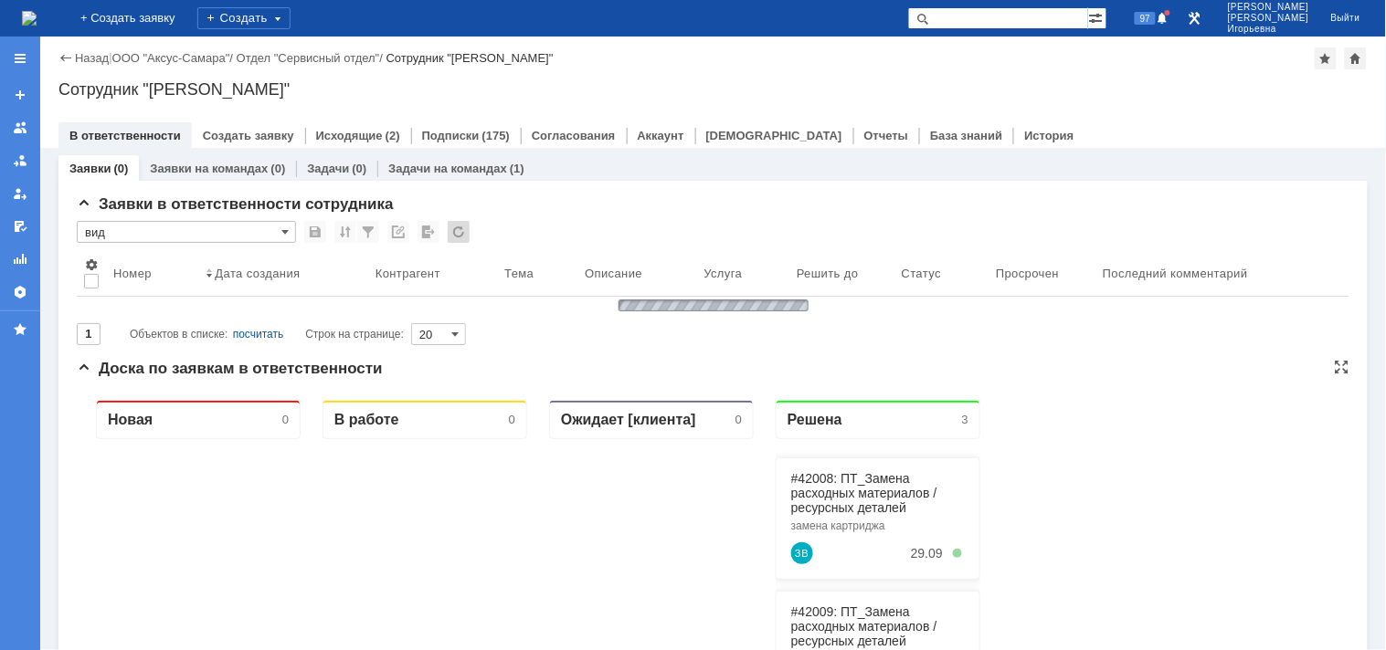
type input "100"
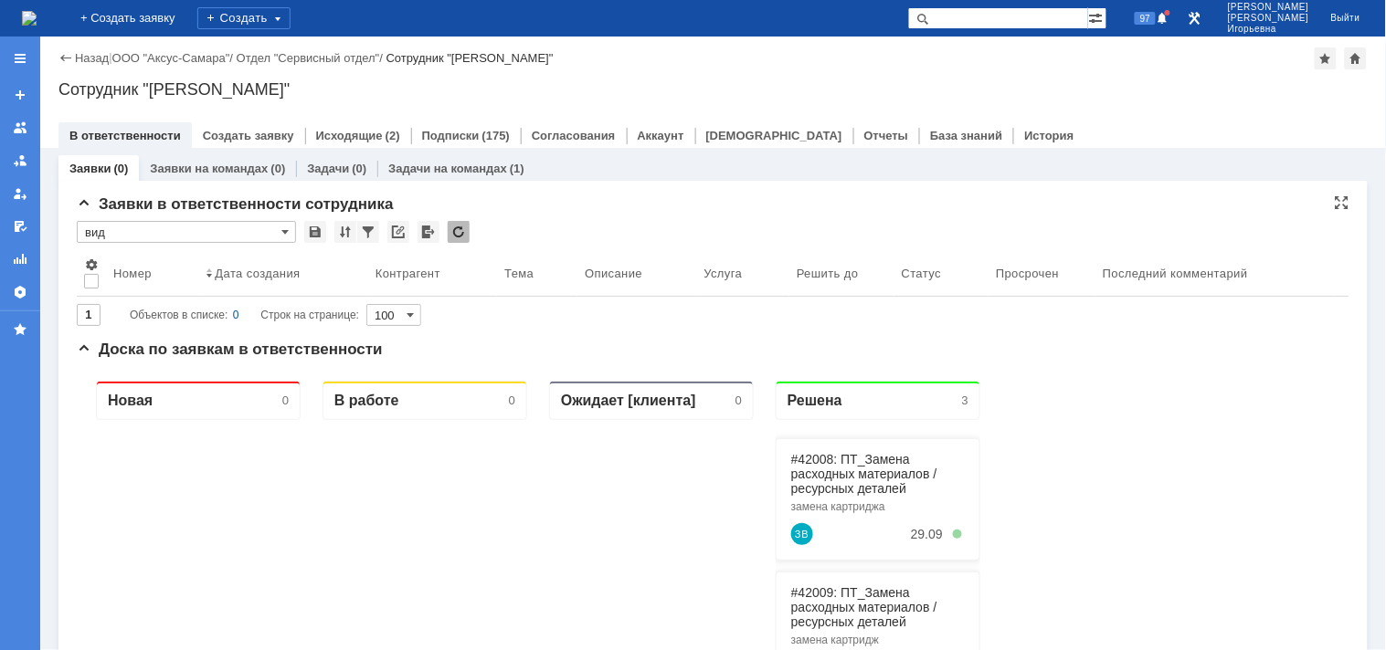
type input "вид"
